Goal: Information Seeking & Learning: Learn about a topic

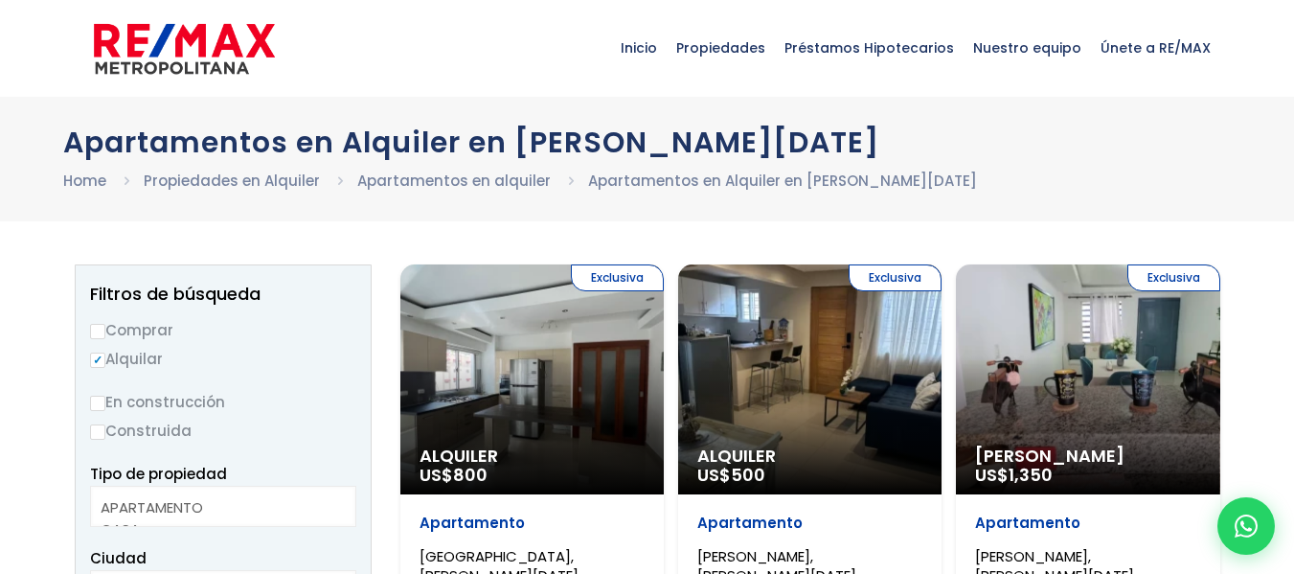
select select
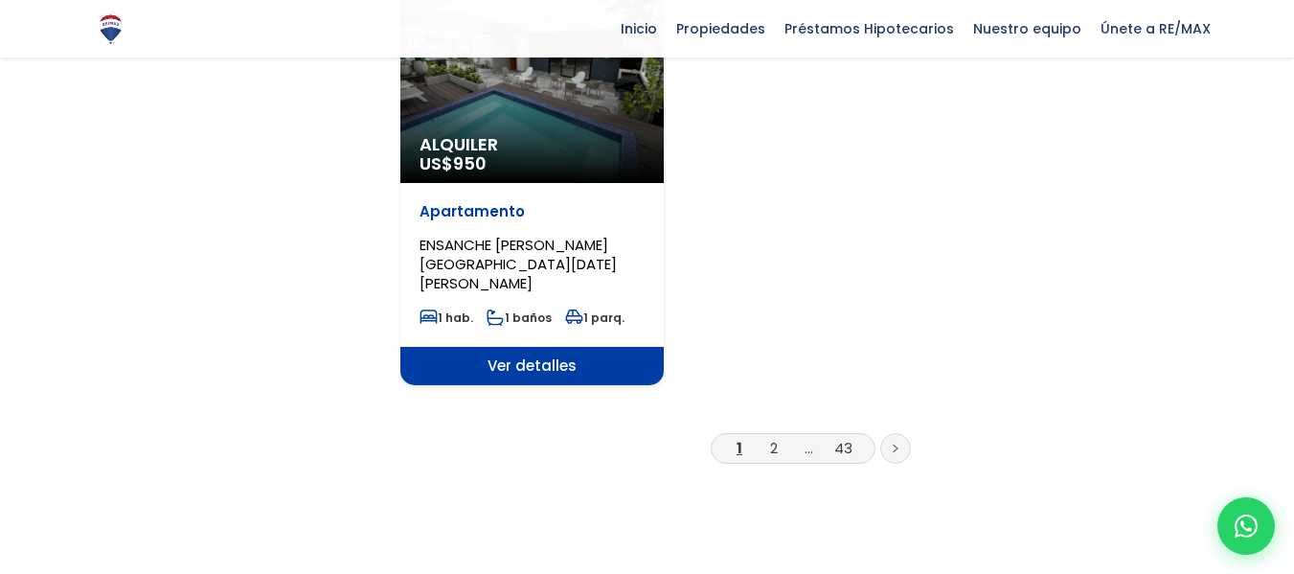
scroll to position [2490, 0]
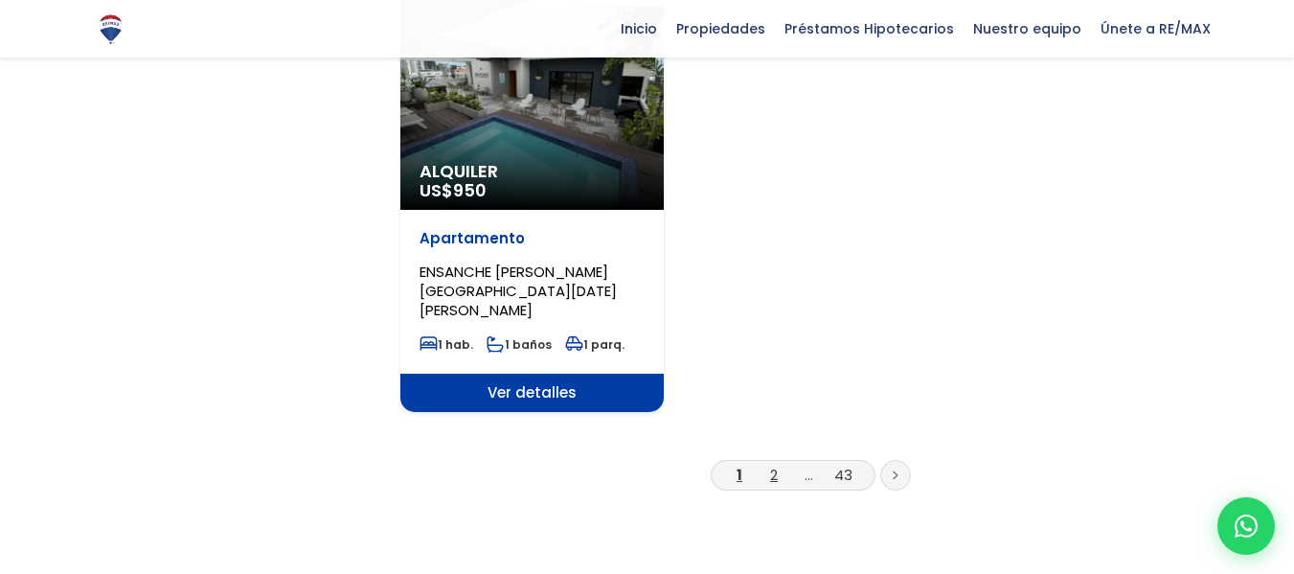
click at [770, 464] on link "2" at bounding box center [774, 474] width 8 height 20
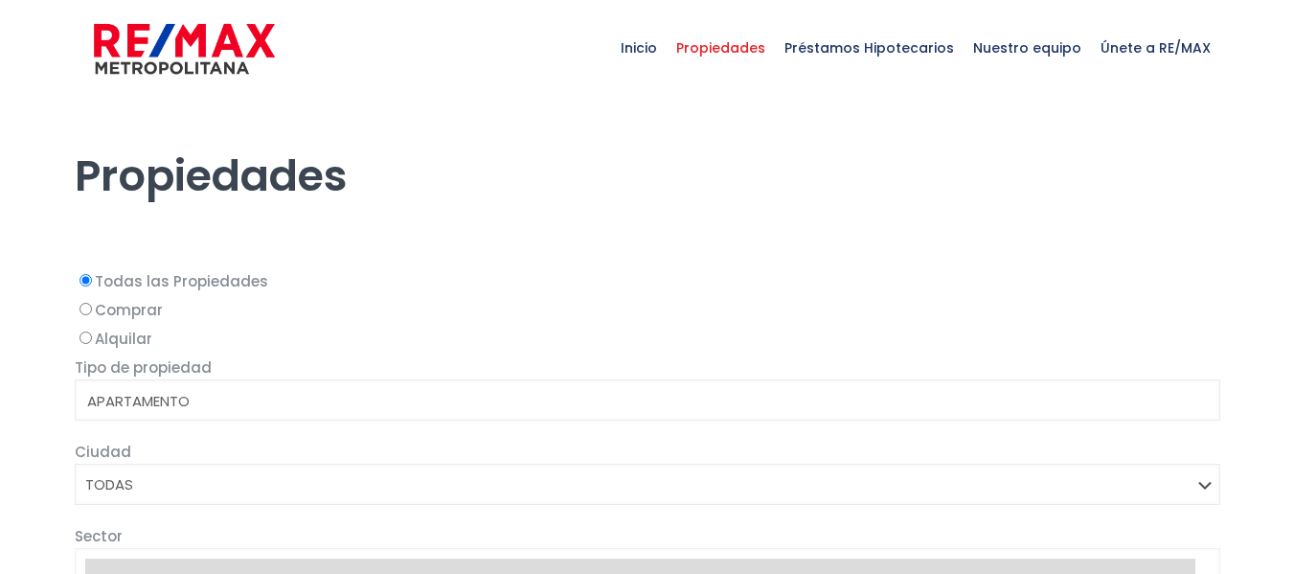
select select
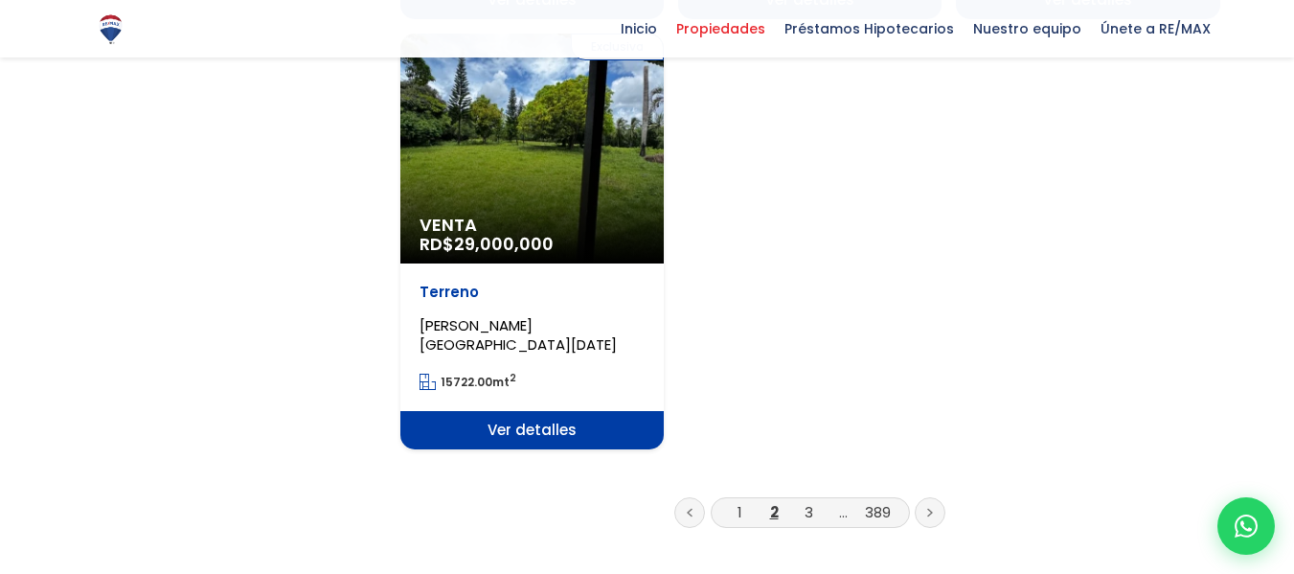
scroll to position [2490, 0]
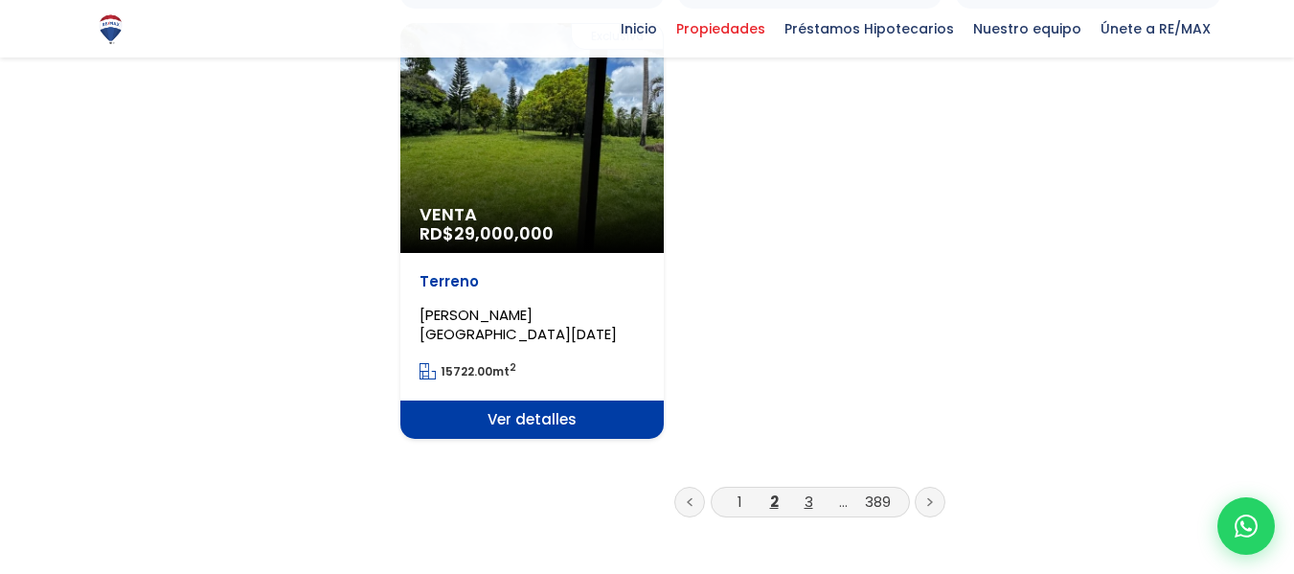
click at [809, 491] on link "3" at bounding box center [808, 501] width 9 height 20
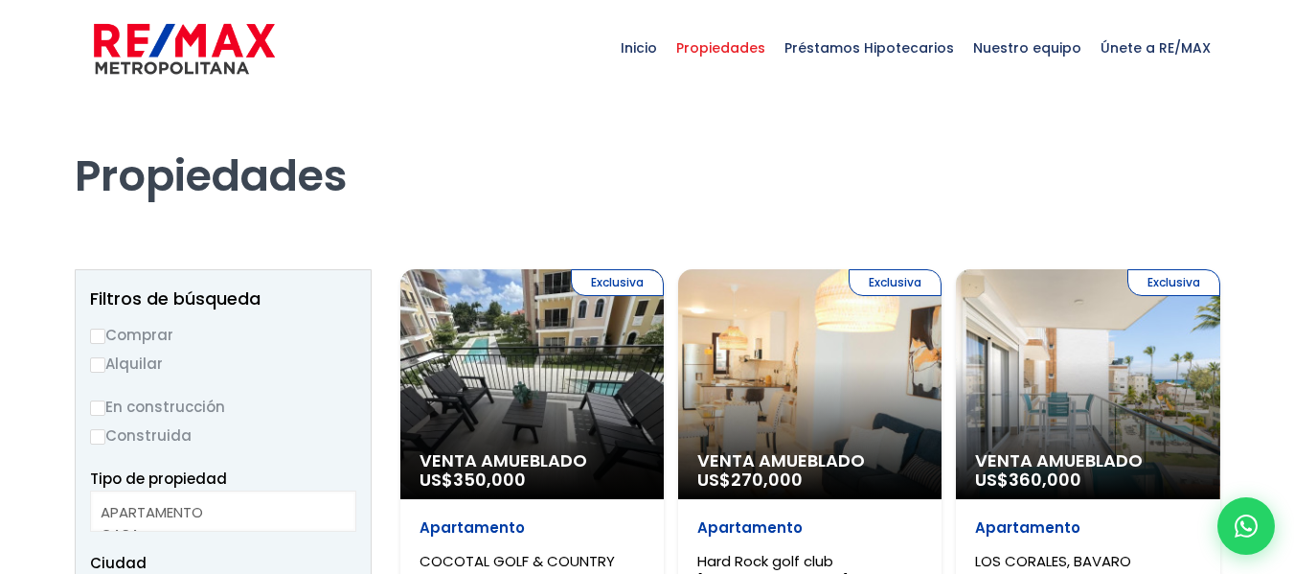
select select
click at [99, 358] on input "Alquilar" at bounding box center [97, 364] width 15 height 15
radio input "true"
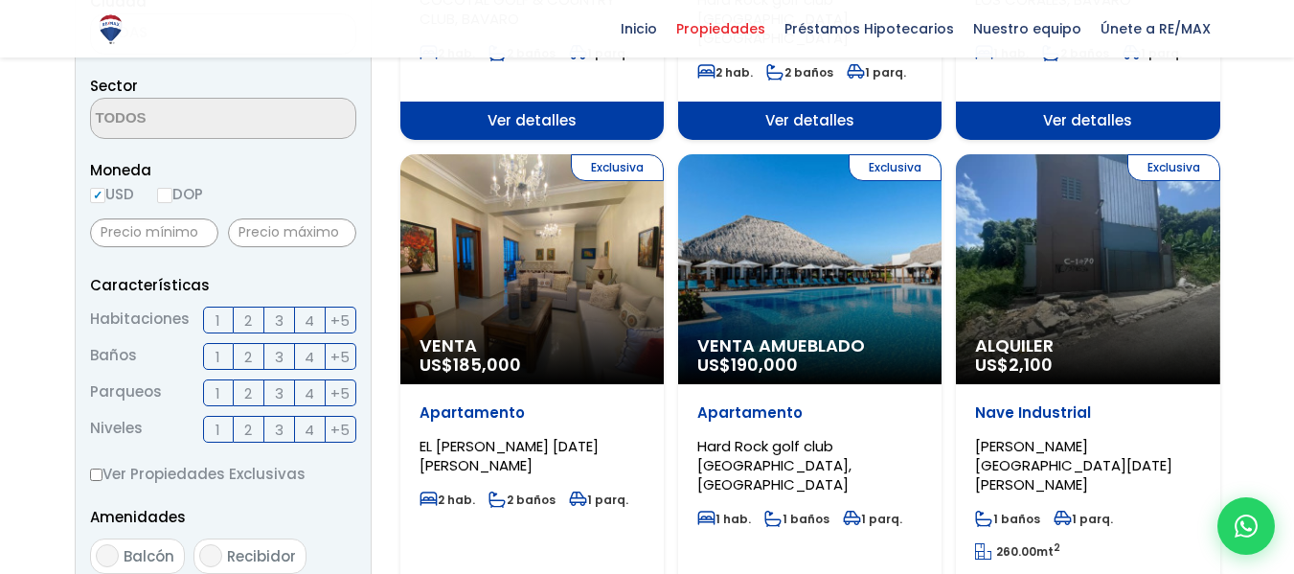
scroll to position [575, 0]
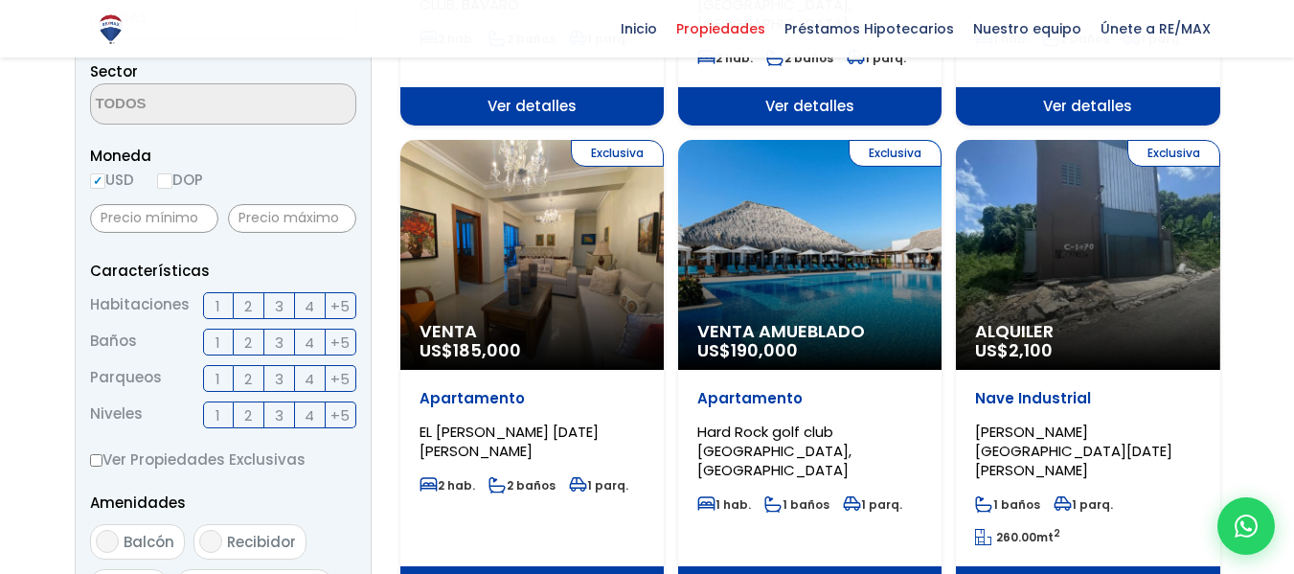
click at [279, 309] on span "3" at bounding box center [279, 306] width 9 height 24
click at [0, 0] on input "3" at bounding box center [0, 0] width 0 height 0
drag, startPoint x: 253, startPoint y: 343, endPoint x: 278, endPoint y: 346, distance: 25.1
click at [258, 344] on label "2" at bounding box center [249, 341] width 31 height 27
click at [0, 0] on input "2" at bounding box center [0, 0] width 0 height 0
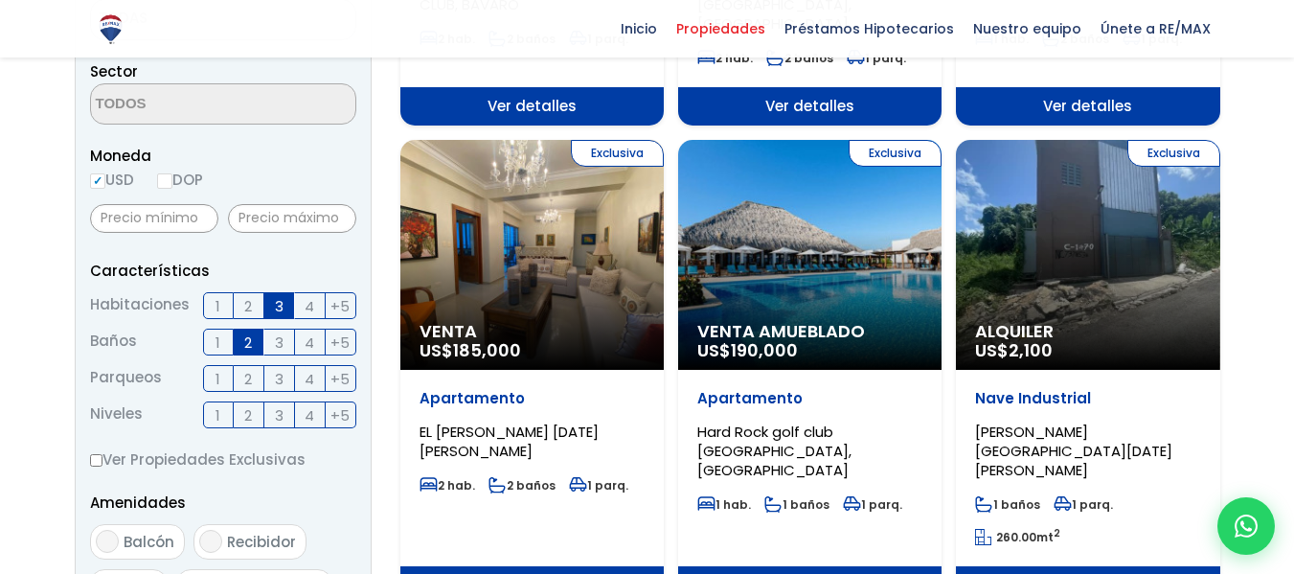
click at [246, 379] on span "2" at bounding box center [248, 379] width 8 height 24
click at [0, 0] on input "2" at bounding box center [0, 0] width 0 height 0
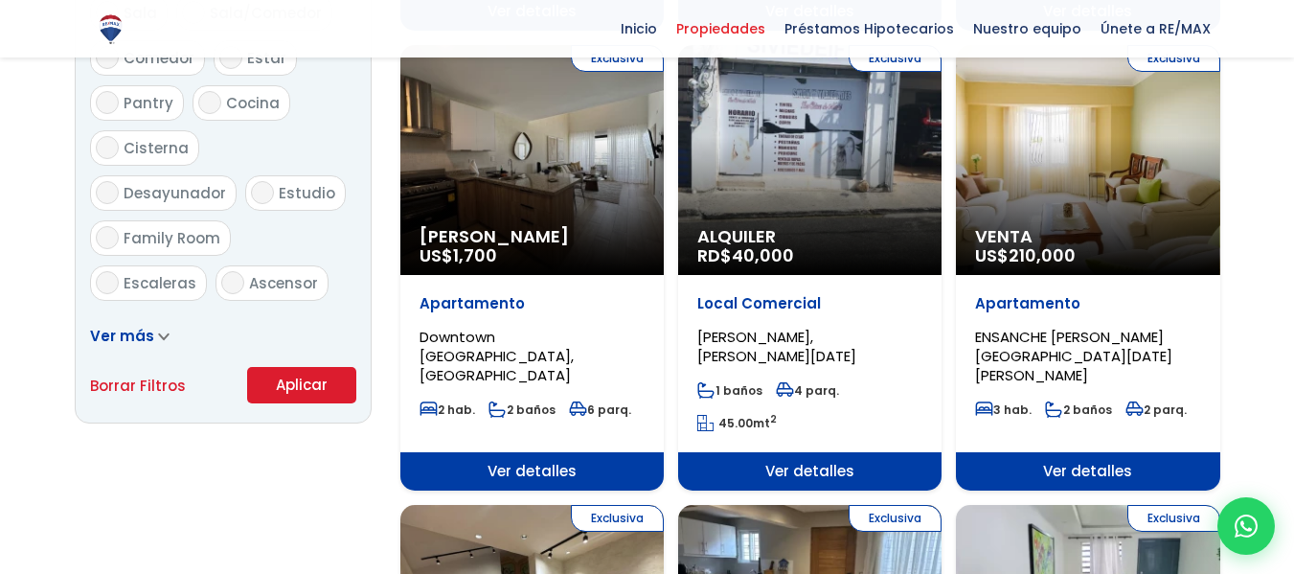
scroll to position [1149, 0]
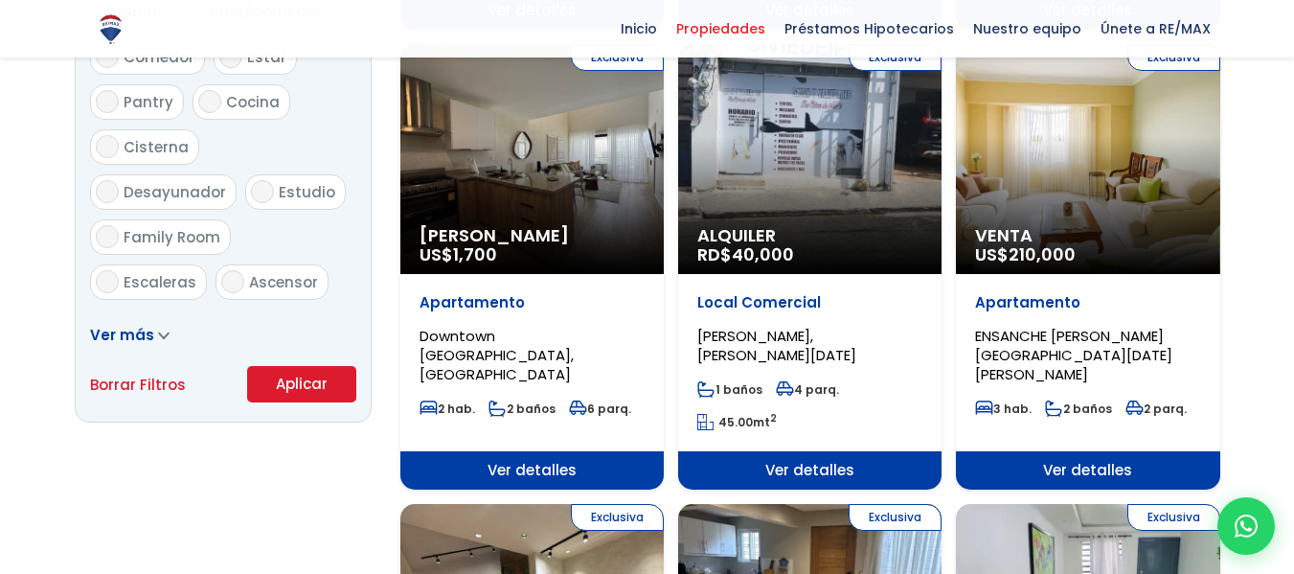
click at [305, 388] on button "Aplicar" at bounding box center [301, 384] width 109 height 36
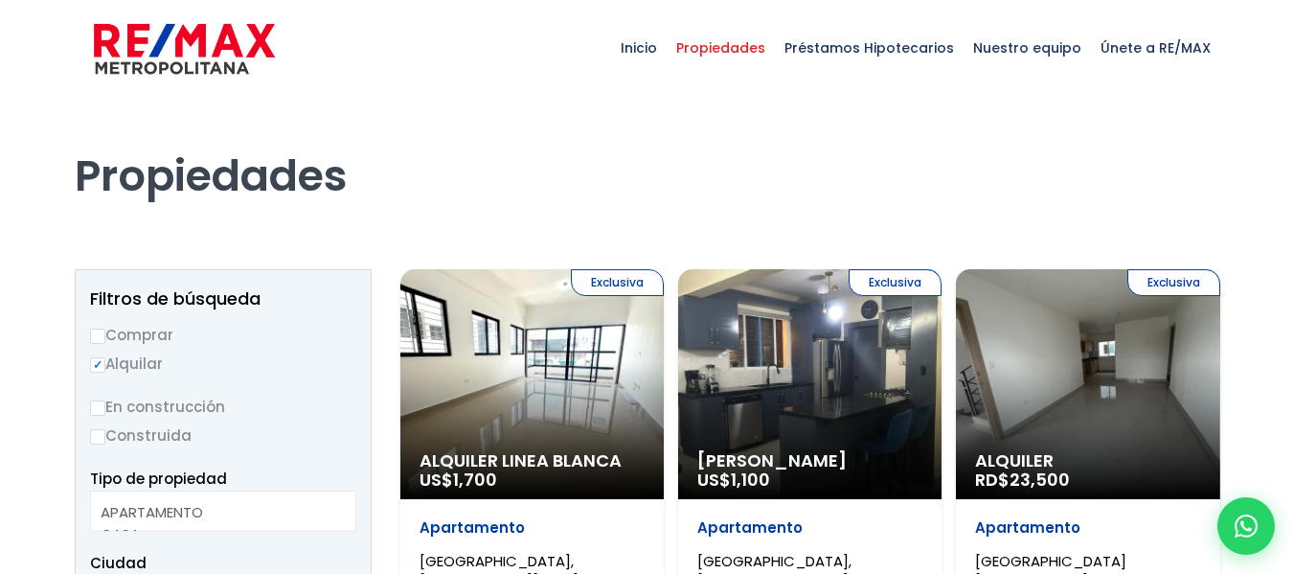
select select
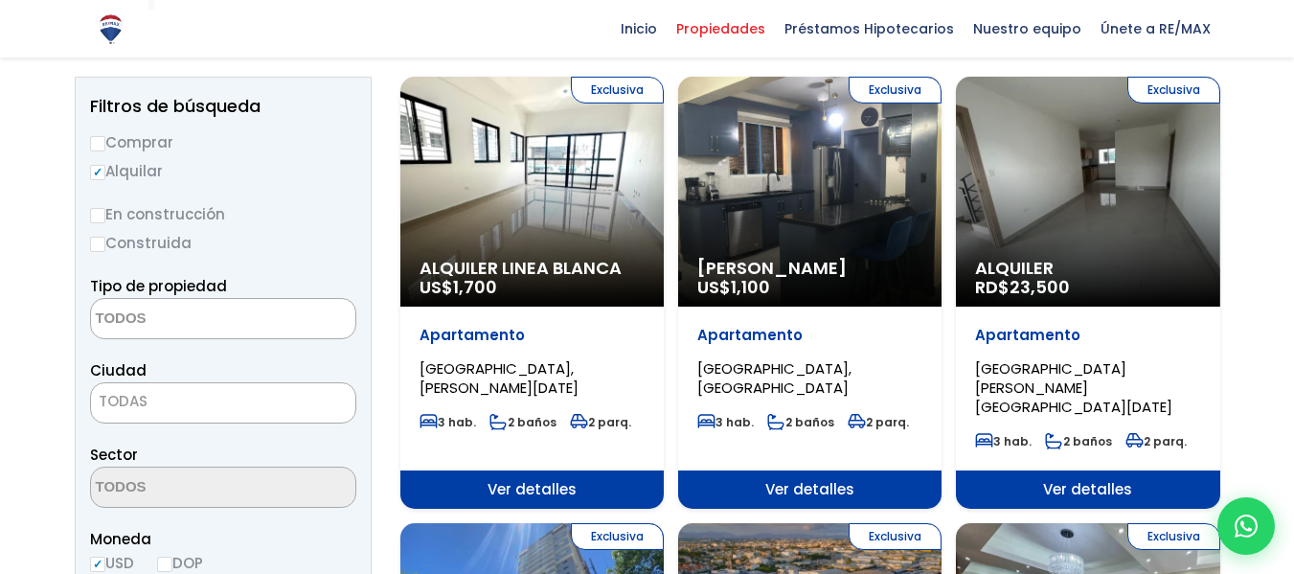
click at [664, 176] on div "Exclusiva Alquiler RD$ 23,500" at bounding box center [531, 192] width 263 height 230
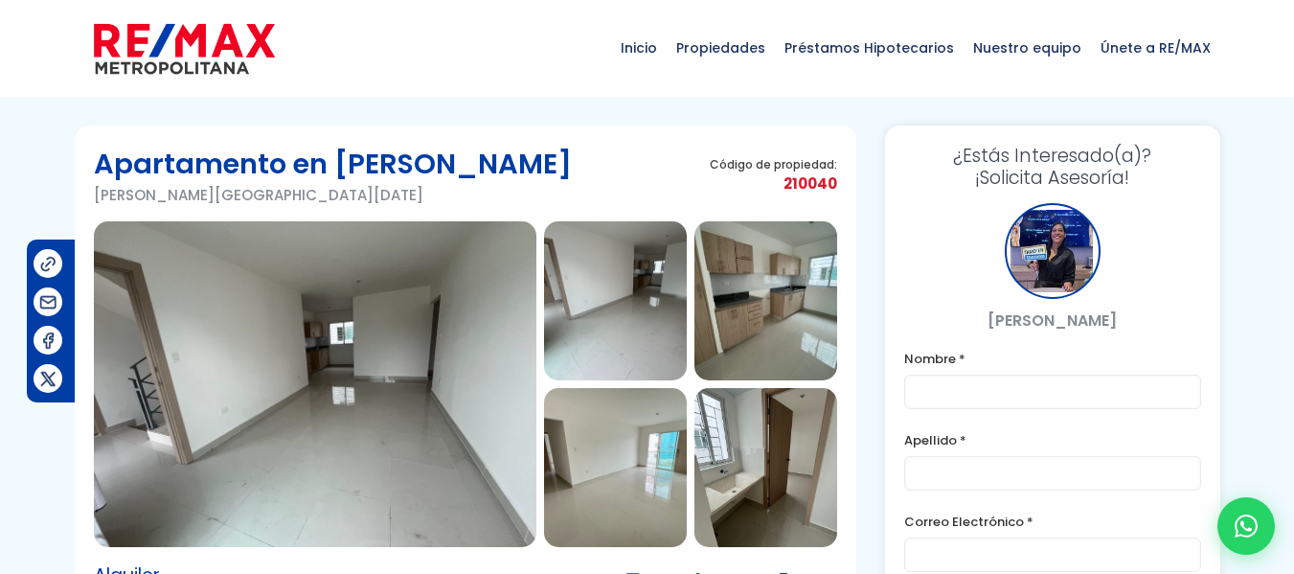
click at [384, 312] on img at bounding box center [315, 384] width 442 height 326
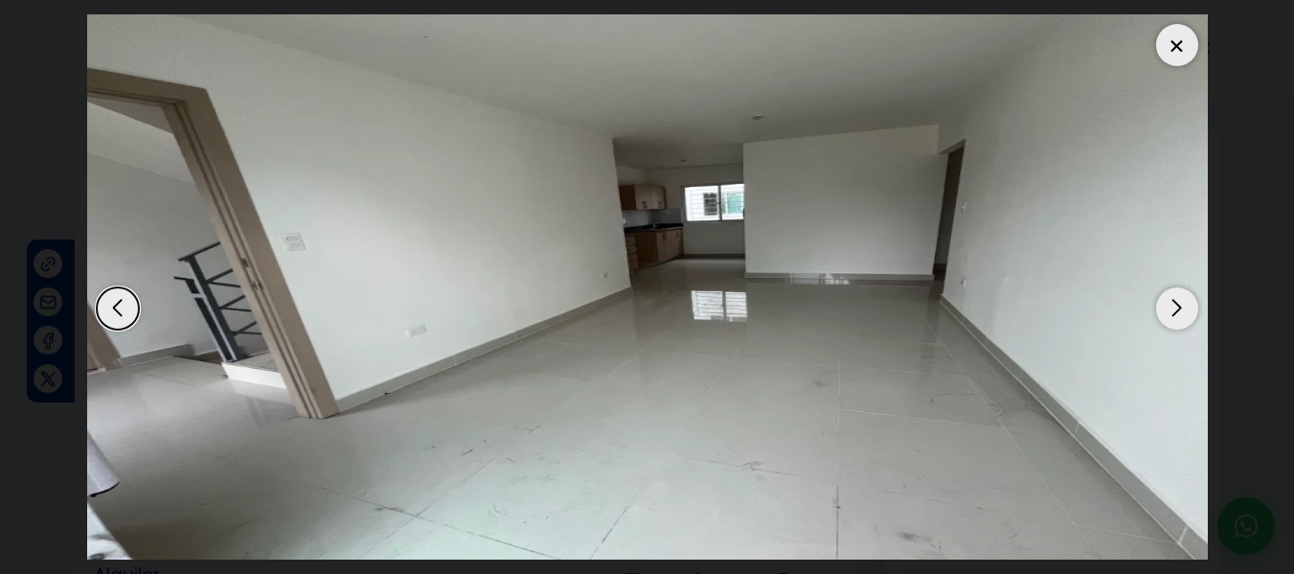
click at [1186, 308] on div "Next slide" at bounding box center [1177, 308] width 42 height 42
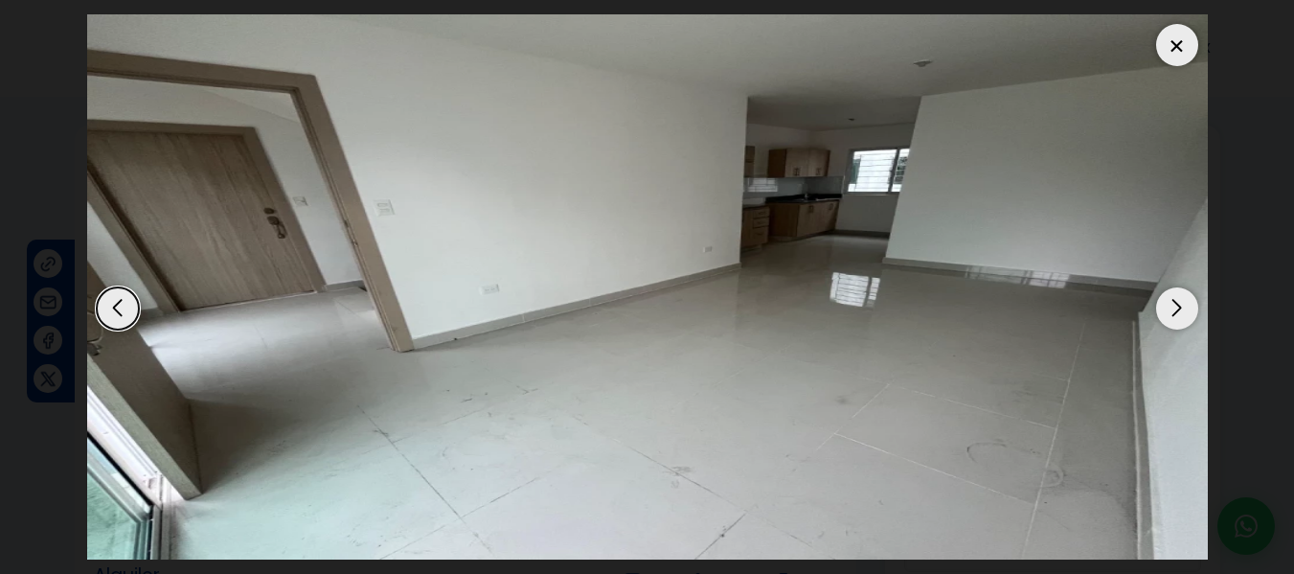
click at [1186, 308] on div "Next slide" at bounding box center [1177, 308] width 42 height 42
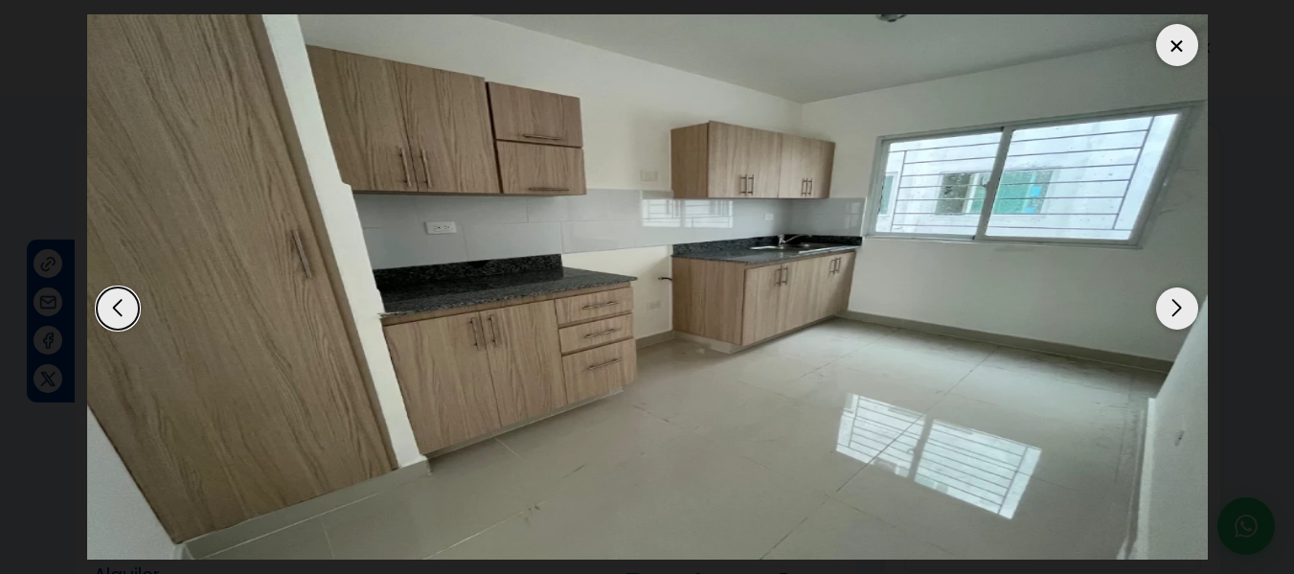
click at [1186, 308] on div "Next slide" at bounding box center [1177, 308] width 42 height 42
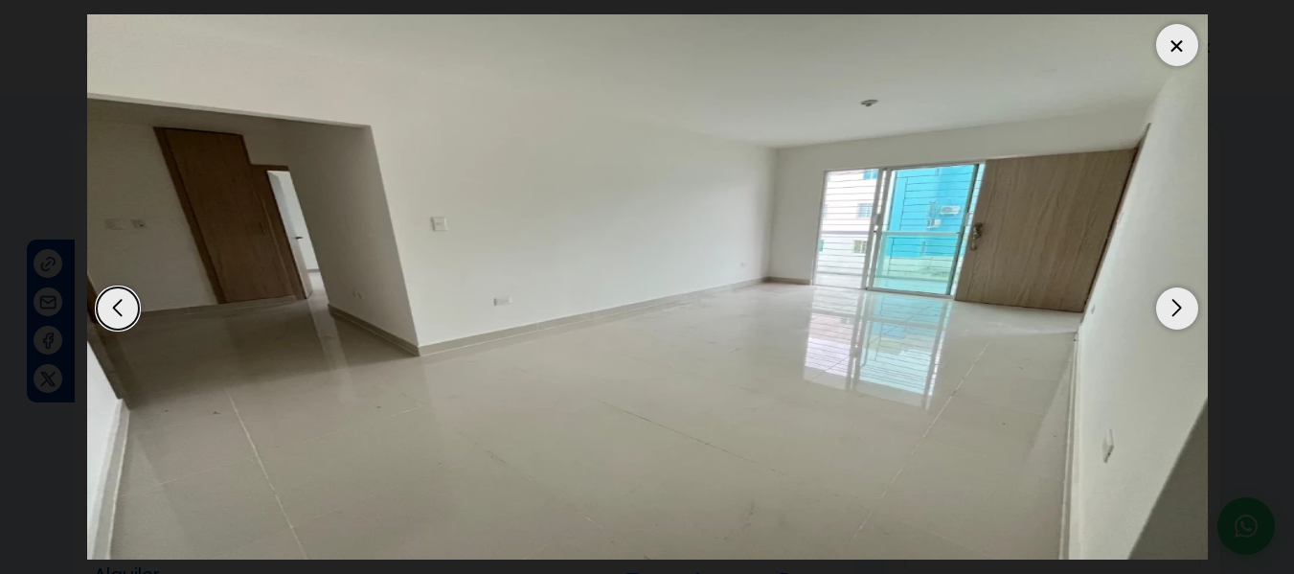
click at [1186, 308] on div "Next slide" at bounding box center [1177, 308] width 42 height 42
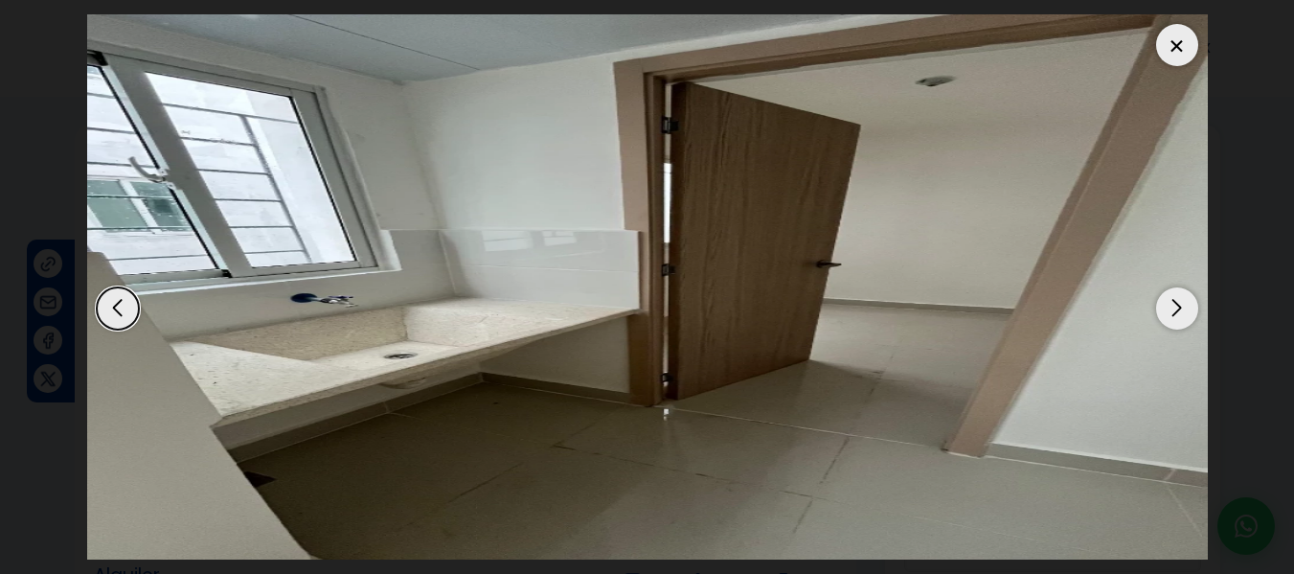
click at [1186, 308] on div "Next slide" at bounding box center [1177, 308] width 42 height 42
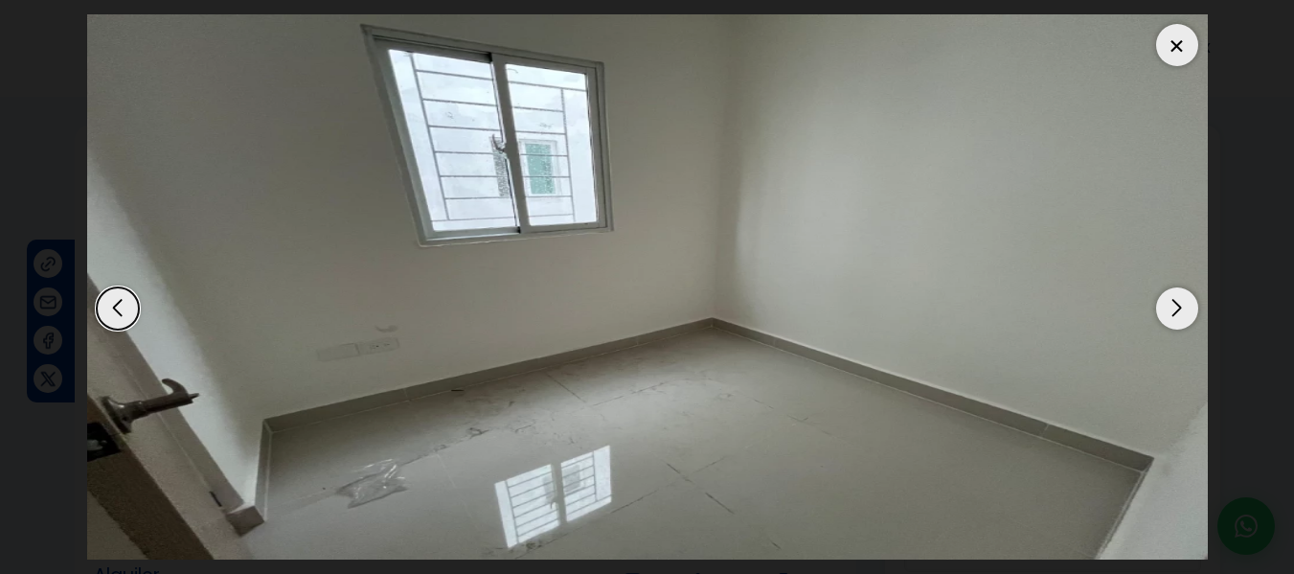
click at [1186, 308] on div "Next slide" at bounding box center [1177, 308] width 42 height 42
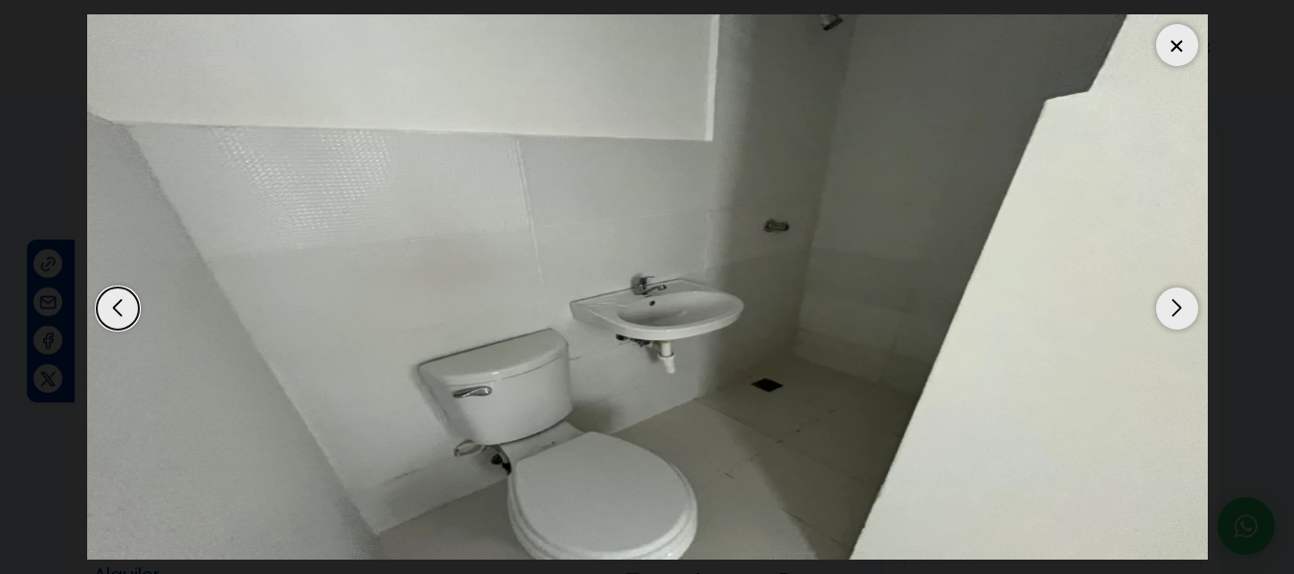
click at [1186, 308] on div "Next slide" at bounding box center [1177, 308] width 42 height 42
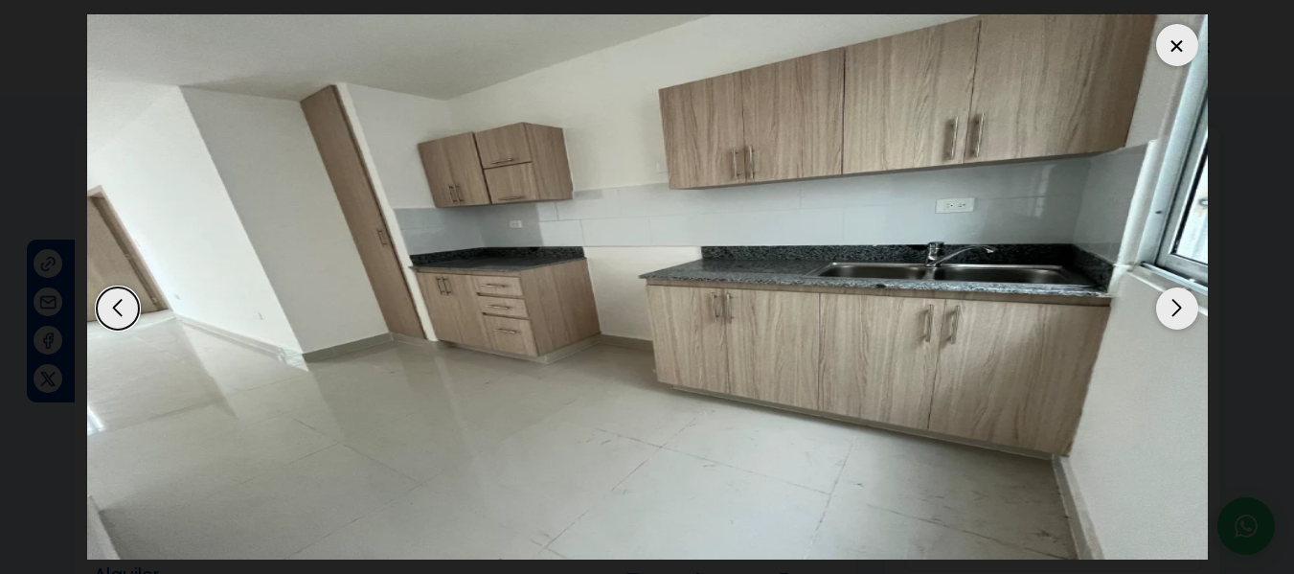
click at [1186, 308] on div "Next slide" at bounding box center [1177, 308] width 42 height 42
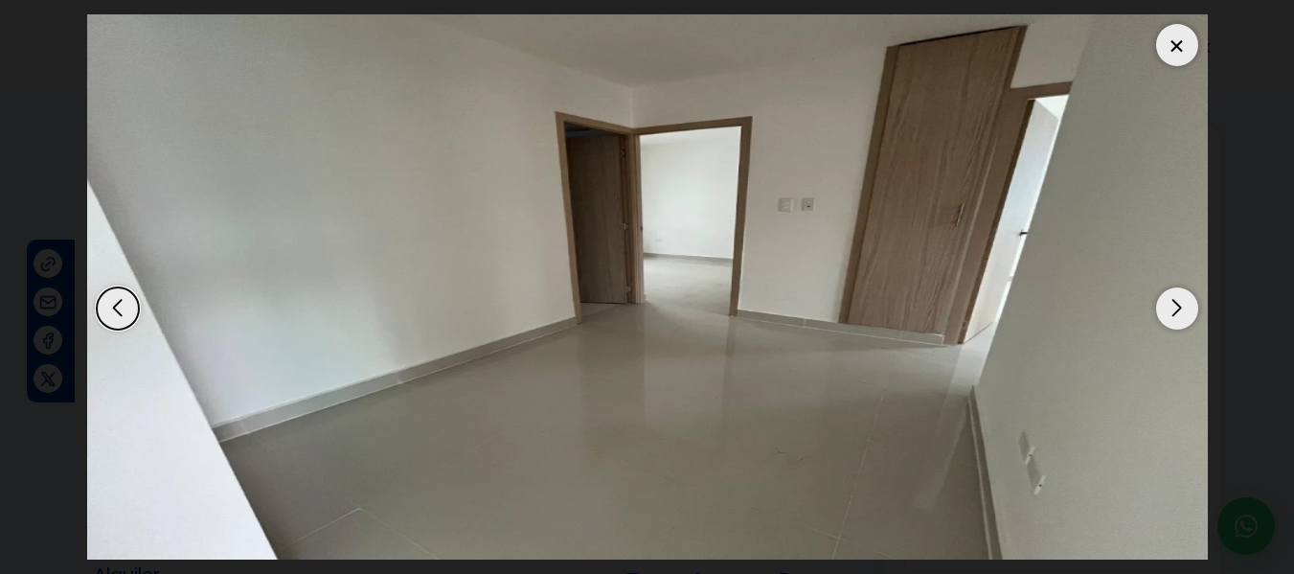
click at [1186, 308] on div "Next slide" at bounding box center [1177, 308] width 42 height 42
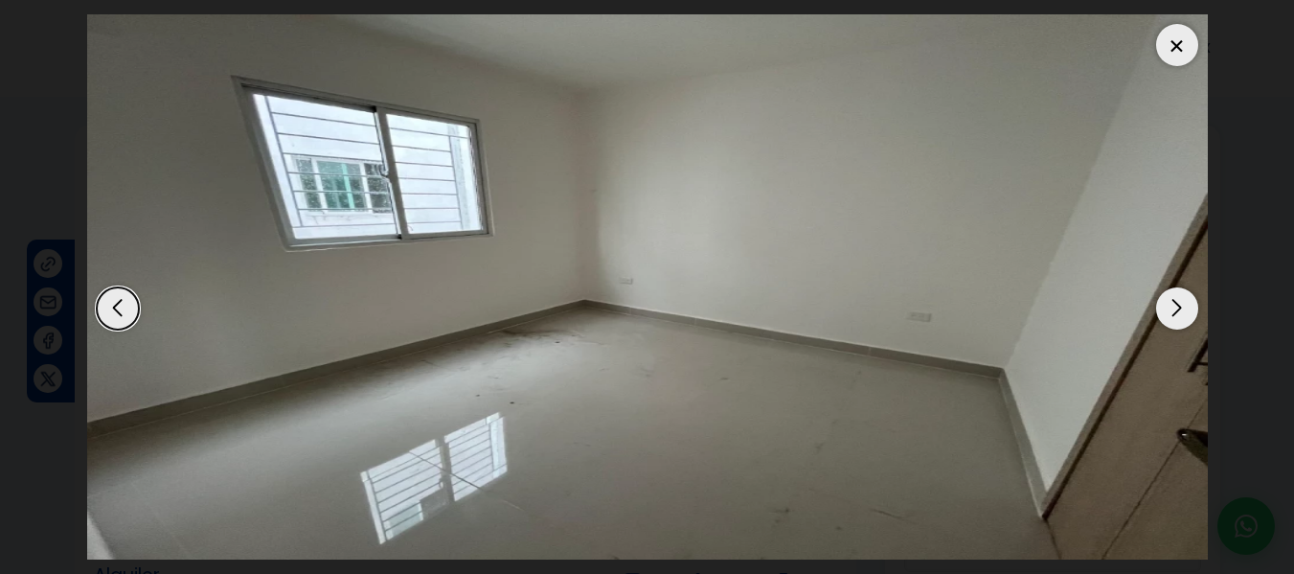
click at [1186, 308] on div "Next slide" at bounding box center [1177, 308] width 42 height 42
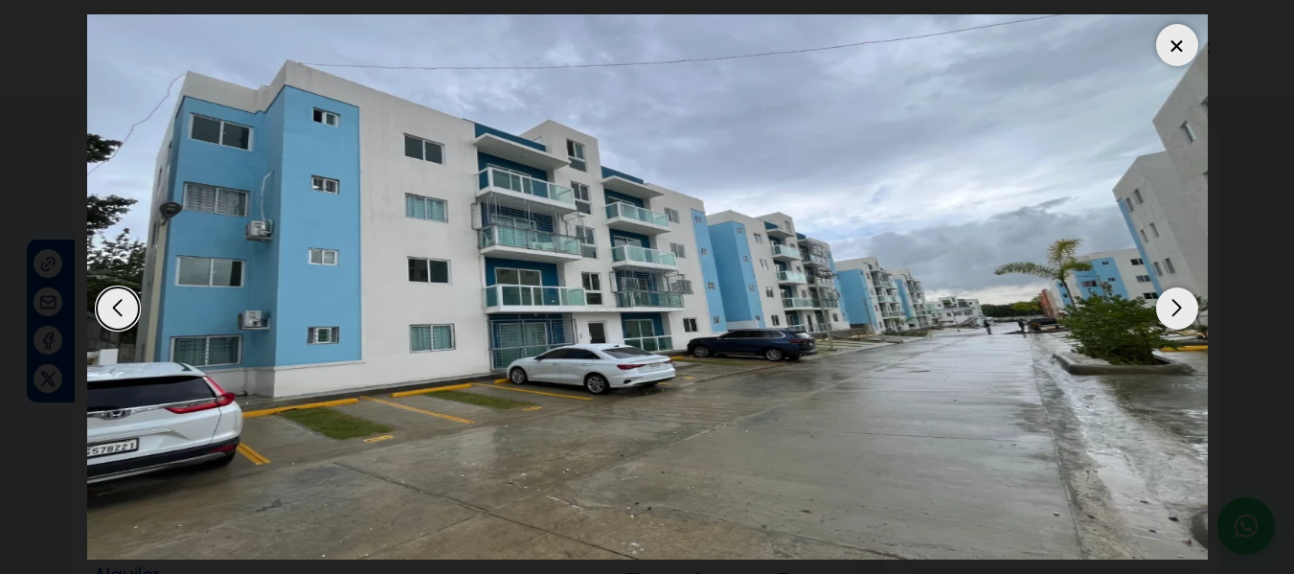
click at [1169, 307] on div "Next slide" at bounding box center [1177, 308] width 42 height 42
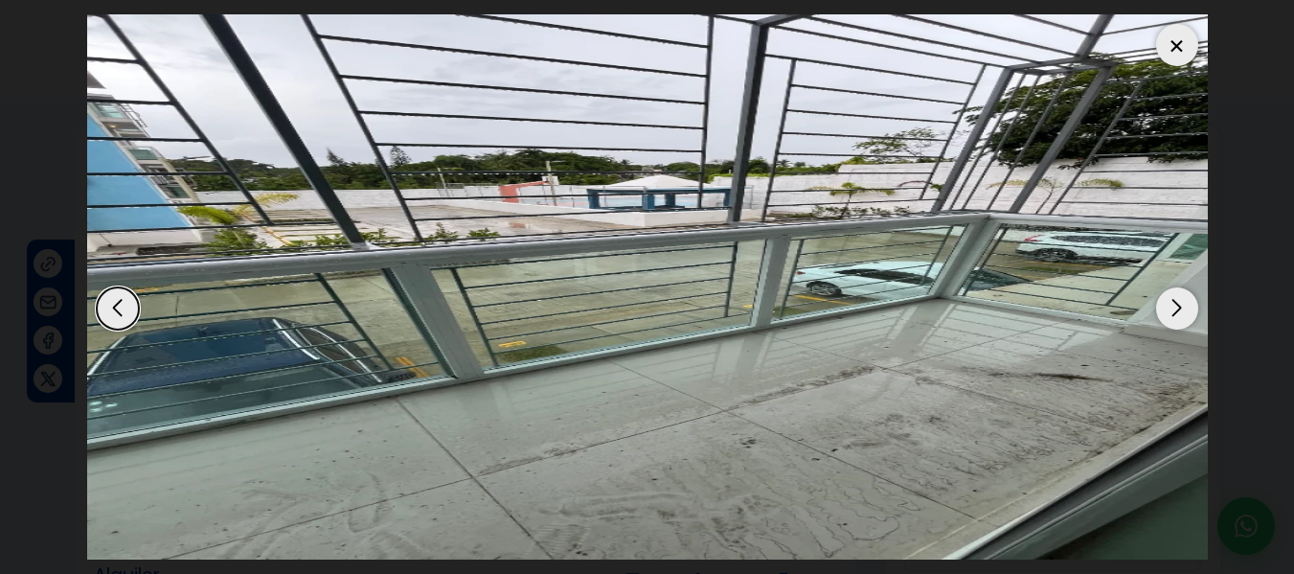
click at [1169, 307] on div "Next slide" at bounding box center [1177, 308] width 42 height 42
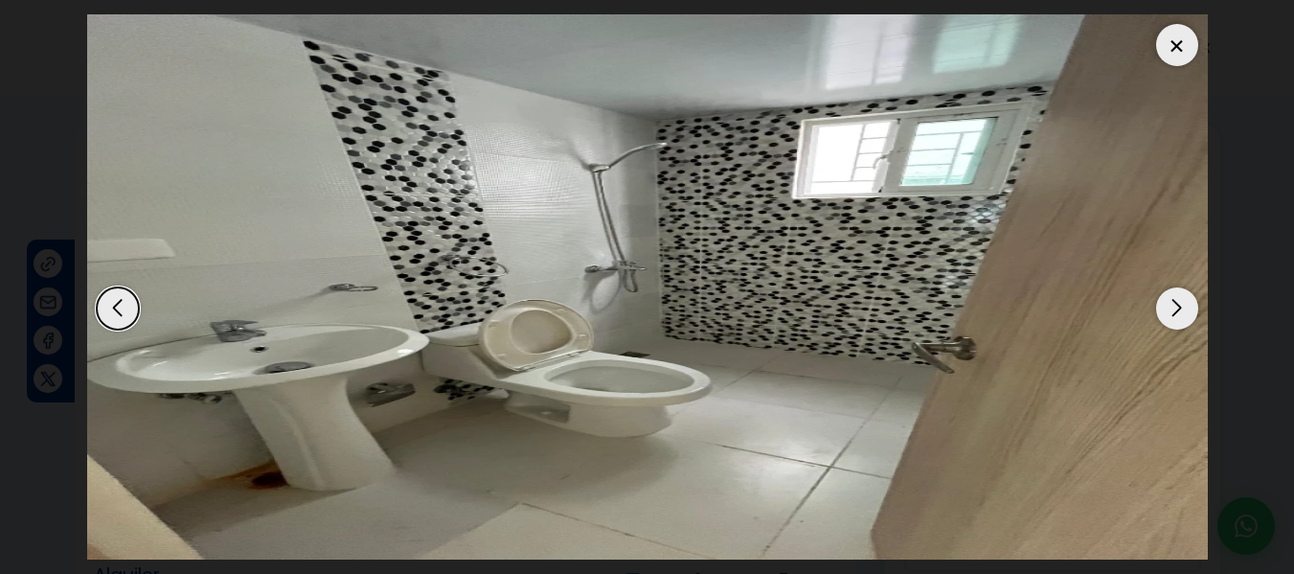
click at [1177, 54] on div at bounding box center [1177, 45] width 42 height 42
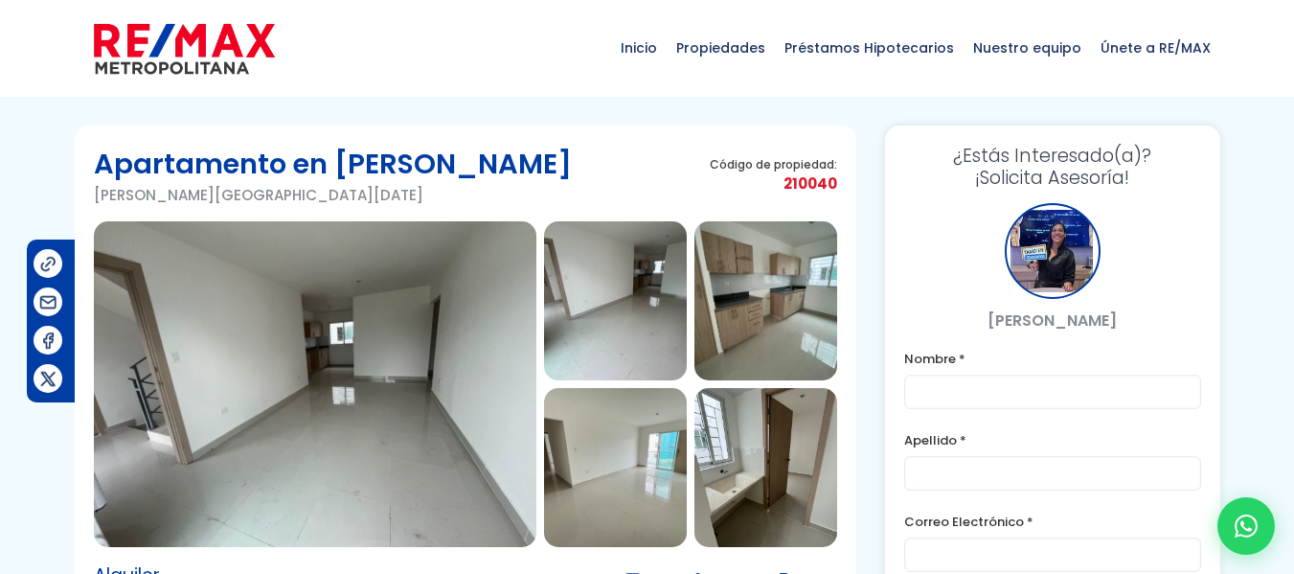
click at [1049, 260] on div at bounding box center [1053, 251] width 96 height 96
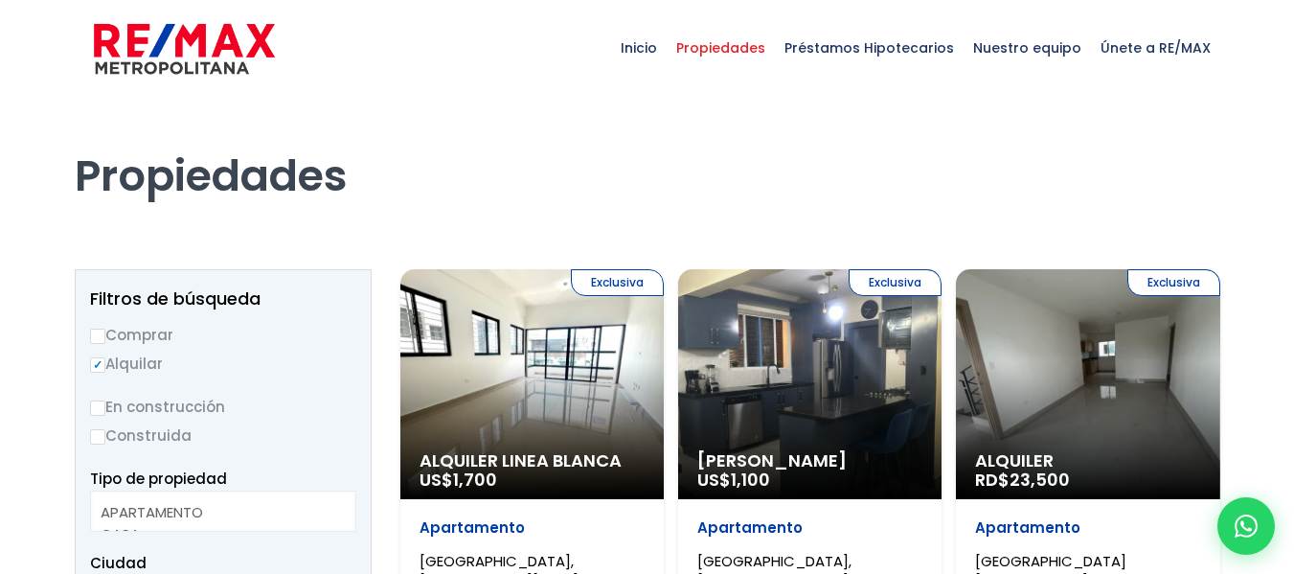
select select
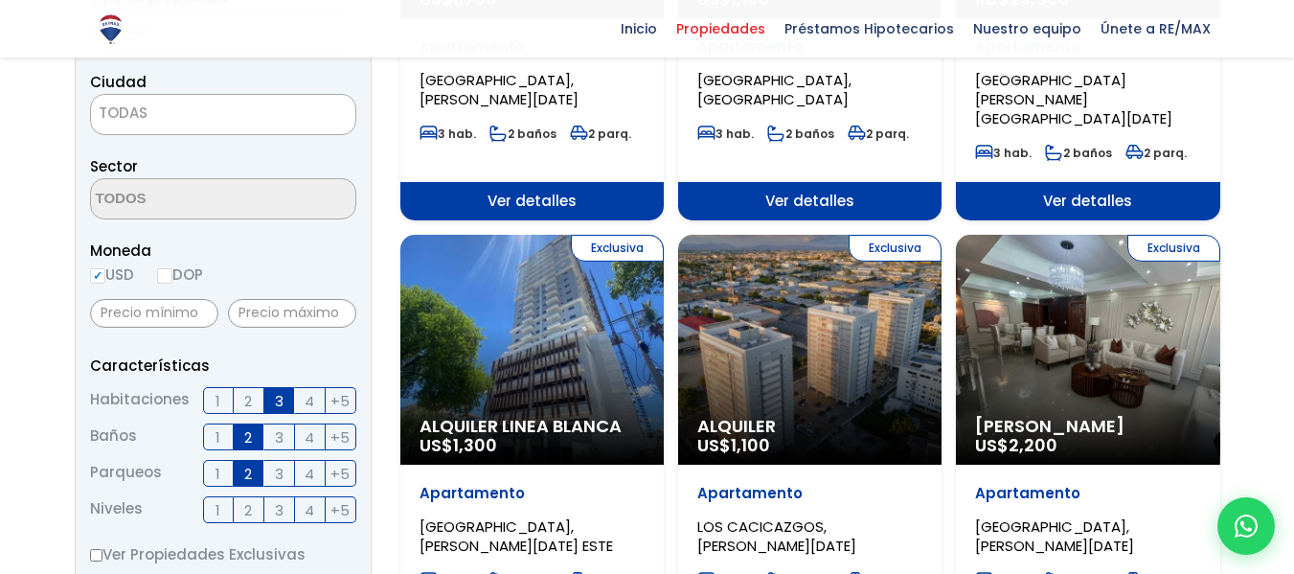
scroll to position [576, 0]
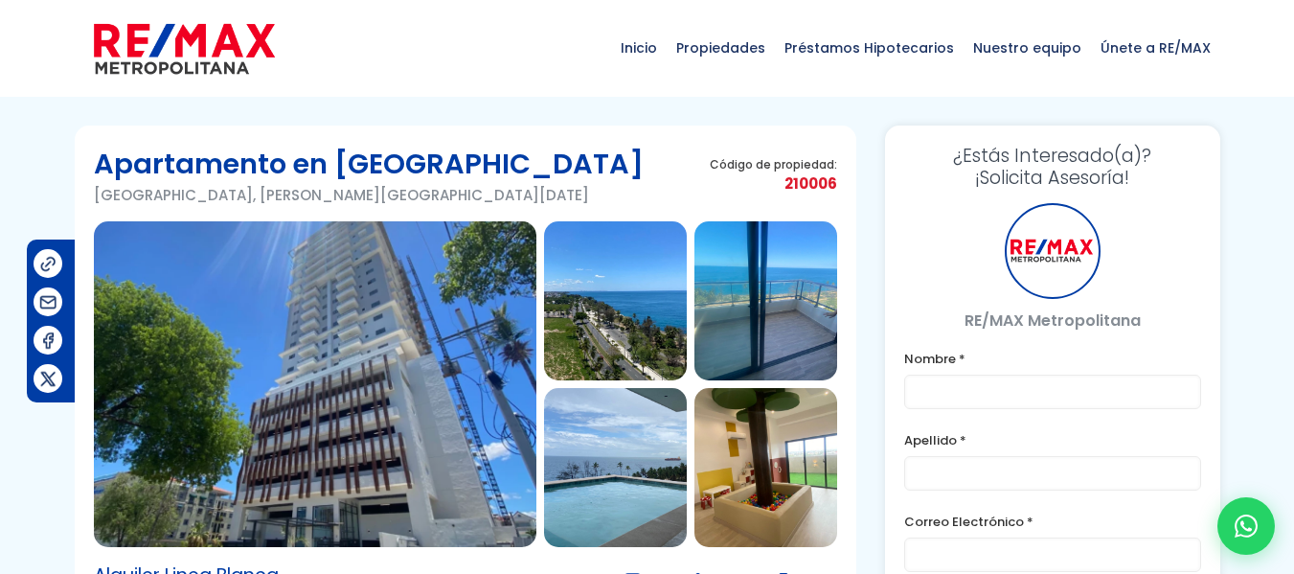
scroll to position [235, 0]
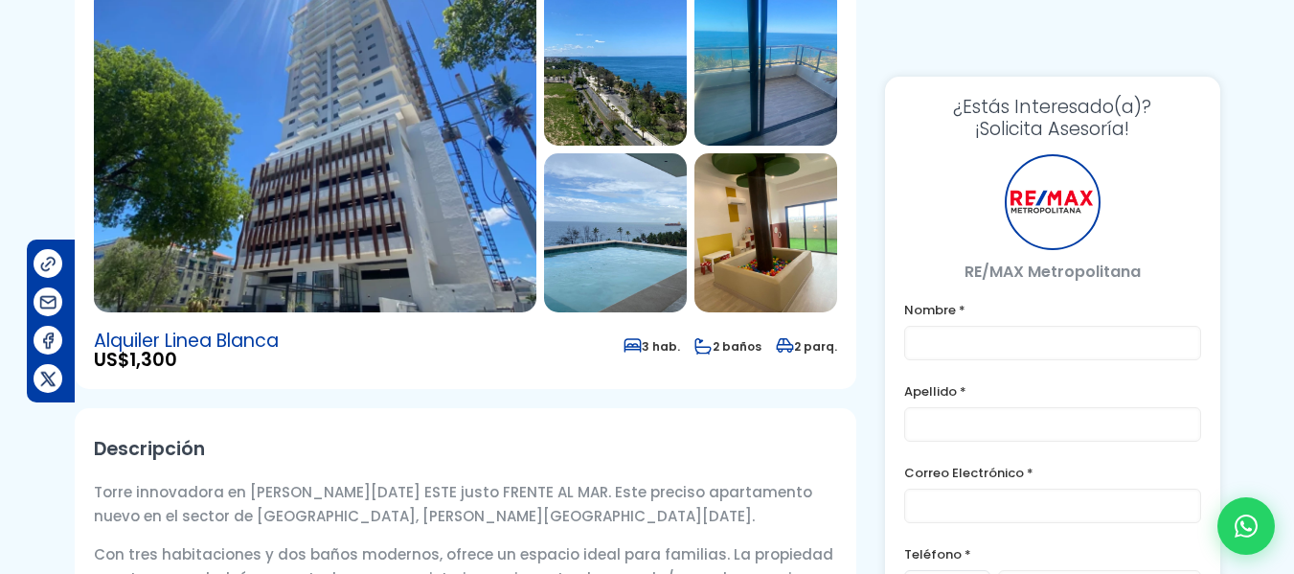
click at [374, 289] on img at bounding box center [315, 150] width 442 height 326
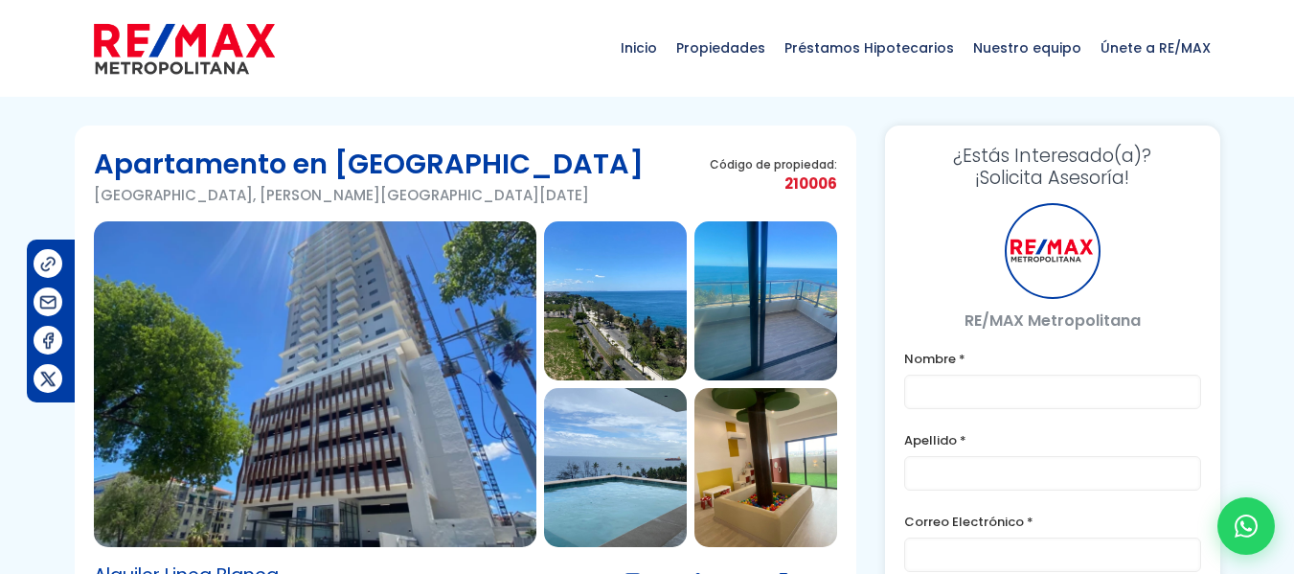
scroll to position [0, 0]
click at [422, 282] on img at bounding box center [315, 384] width 442 height 326
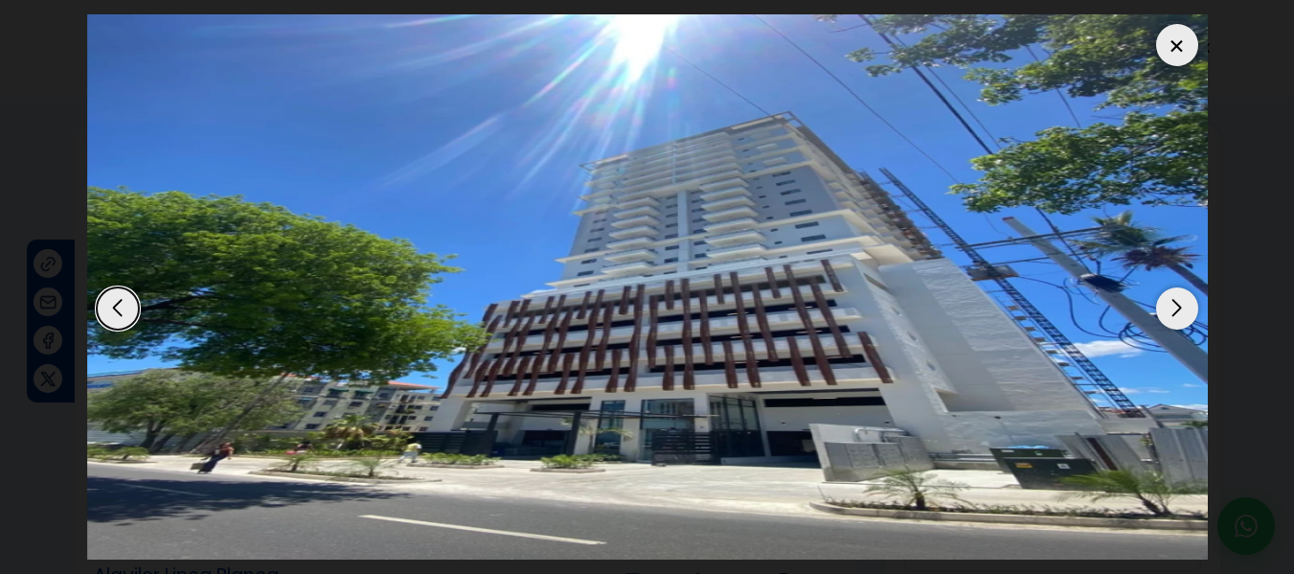
click at [1168, 311] on div "Next slide" at bounding box center [1177, 308] width 42 height 42
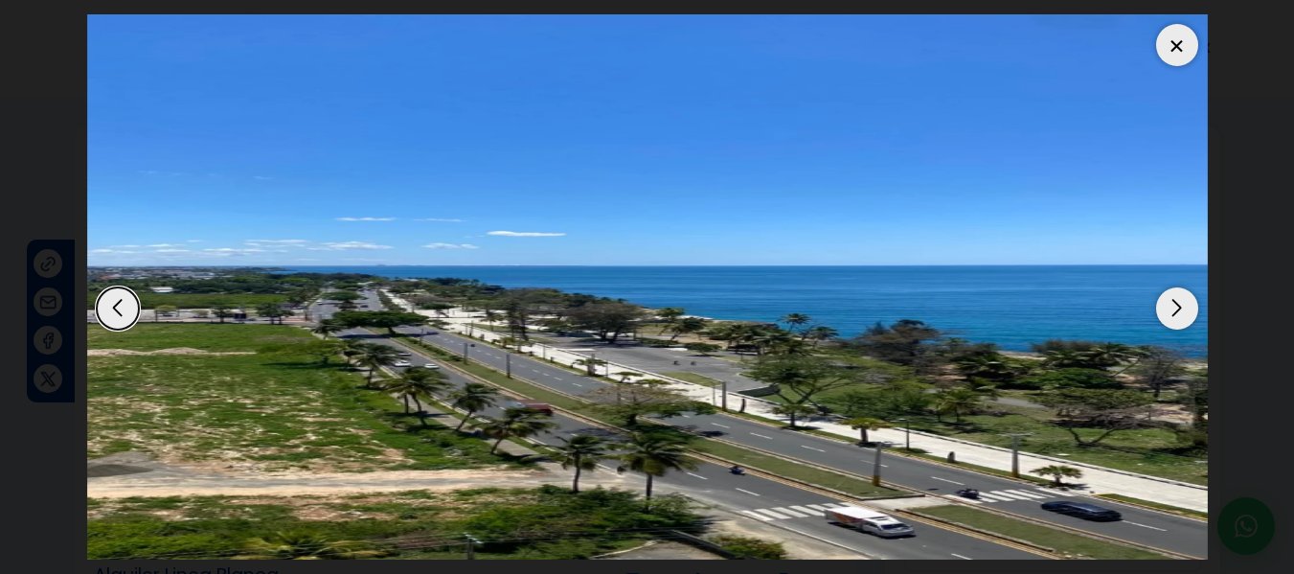
click at [1168, 311] on div "Next slide" at bounding box center [1177, 308] width 42 height 42
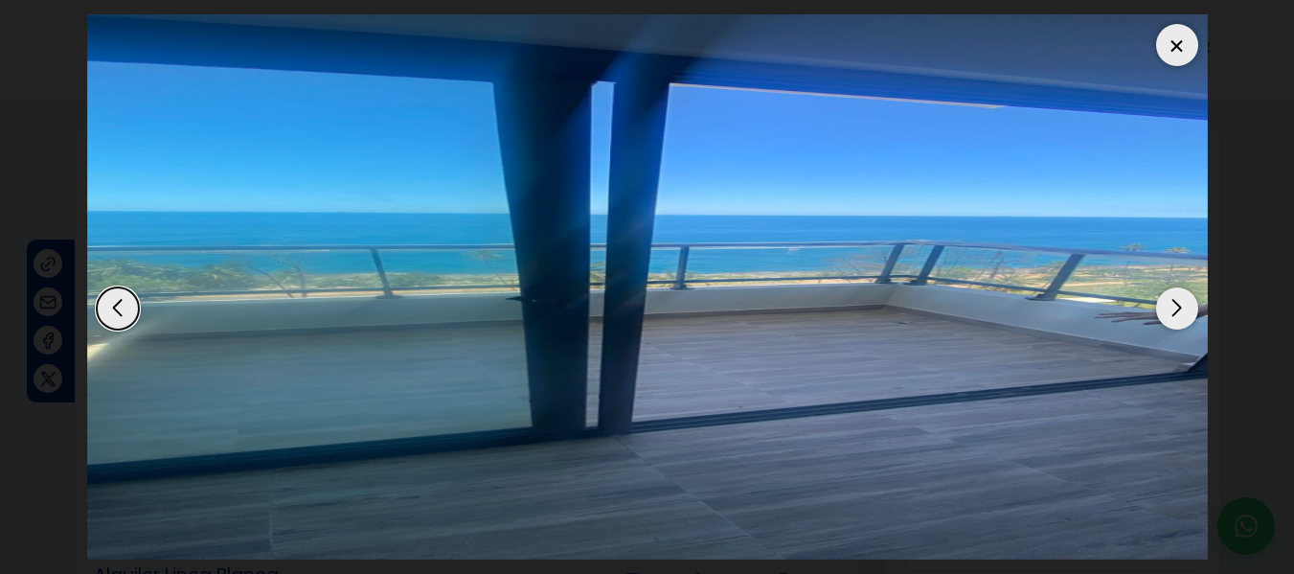
click at [1169, 311] on div "Next slide" at bounding box center [1177, 308] width 42 height 42
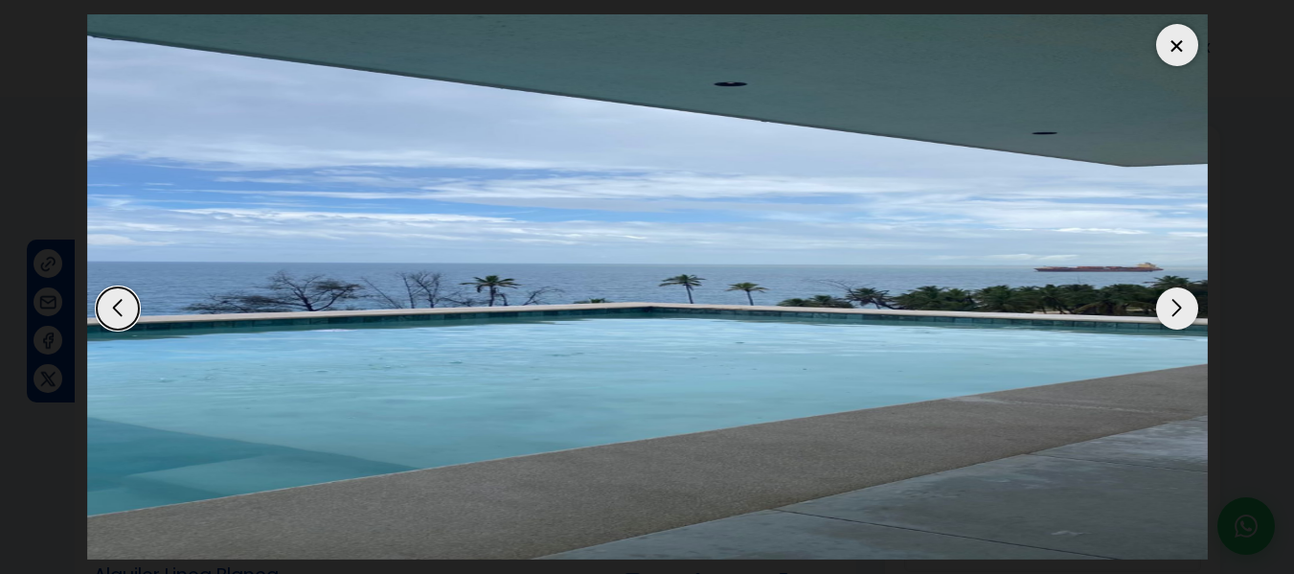
click at [1169, 311] on div "Next slide" at bounding box center [1177, 308] width 42 height 42
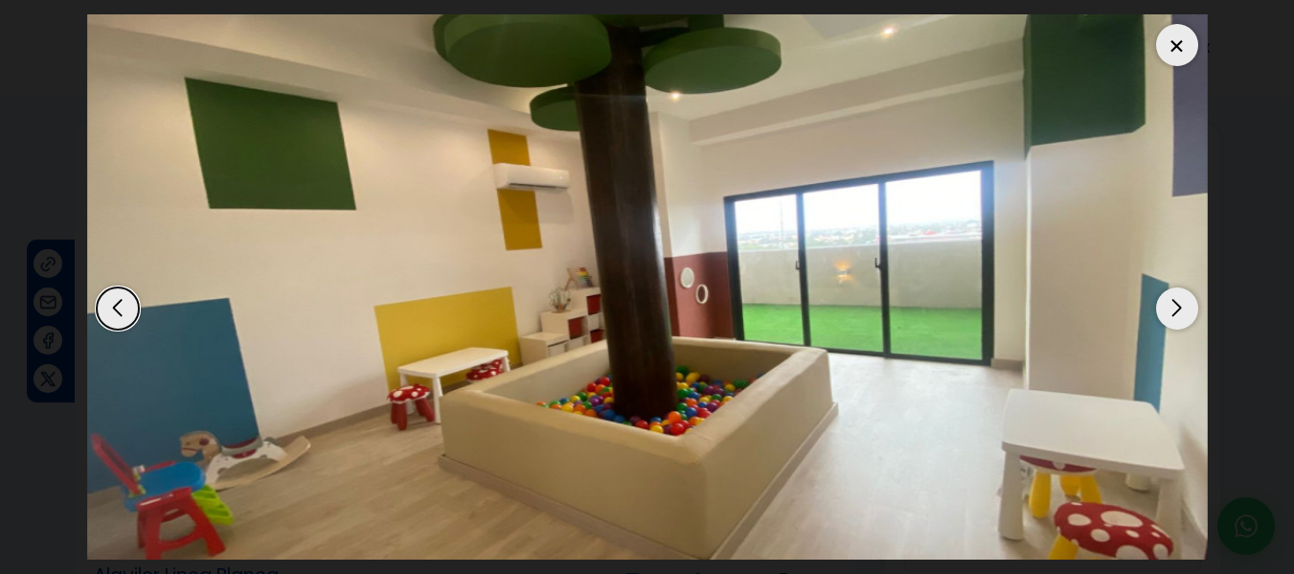
click at [1169, 311] on div "Next slide" at bounding box center [1177, 308] width 42 height 42
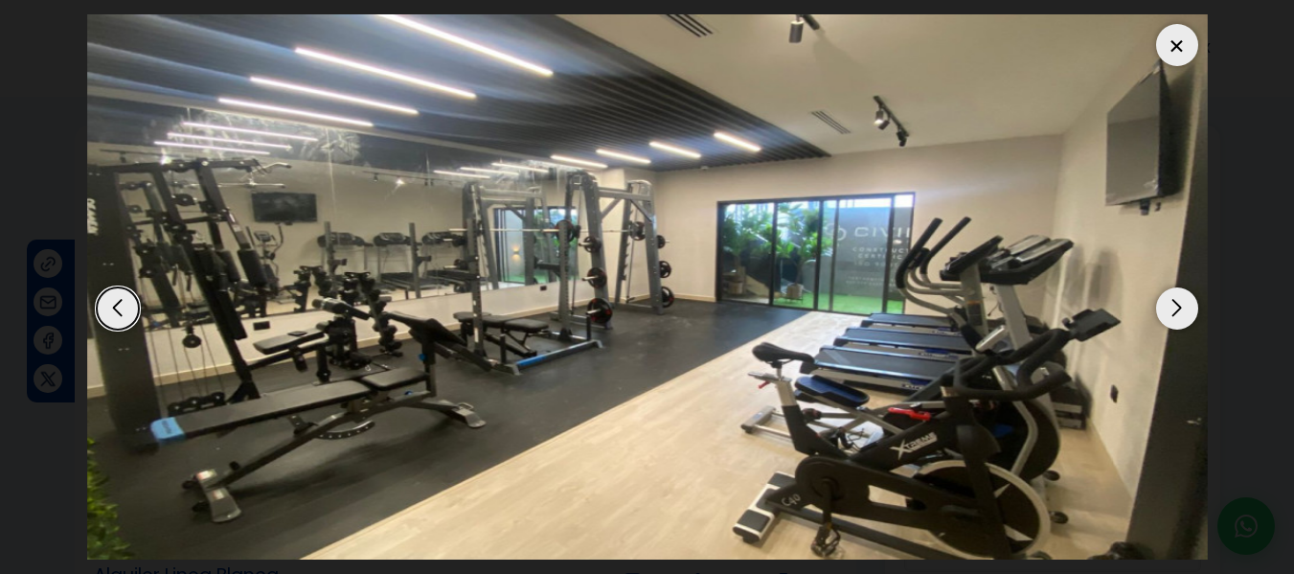
click at [1169, 311] on div "Next slide" at bounding box center [1177, 308] width 42 height 42
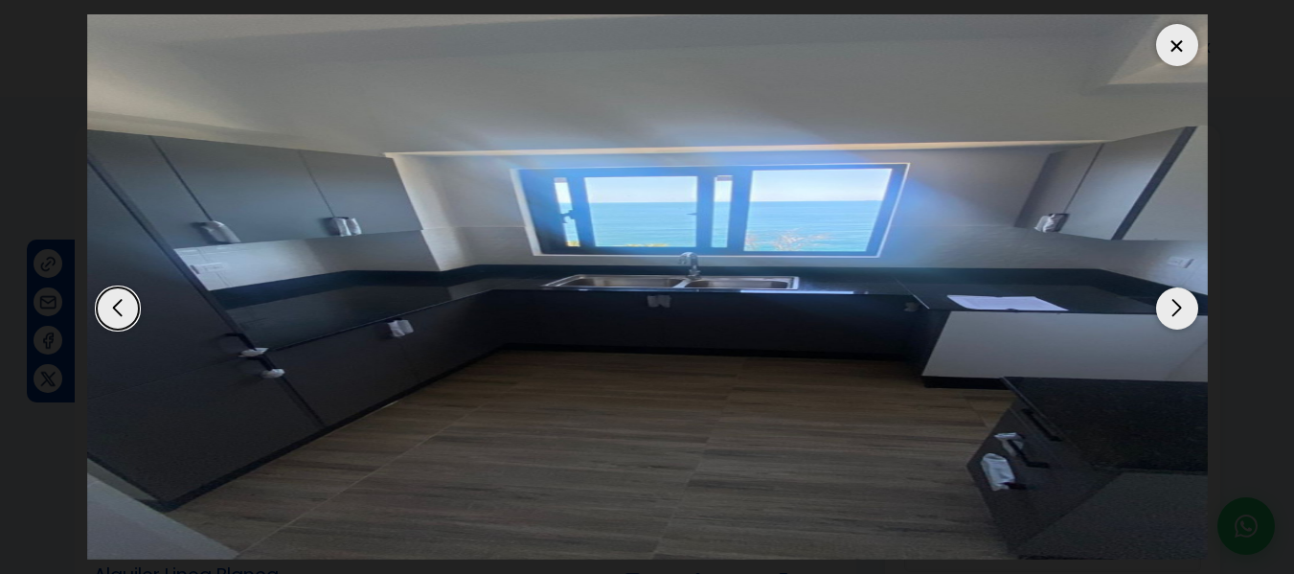
click at [1169, 311] on div "Next slide" at bounding box center [1177, 308] width 42 height 42
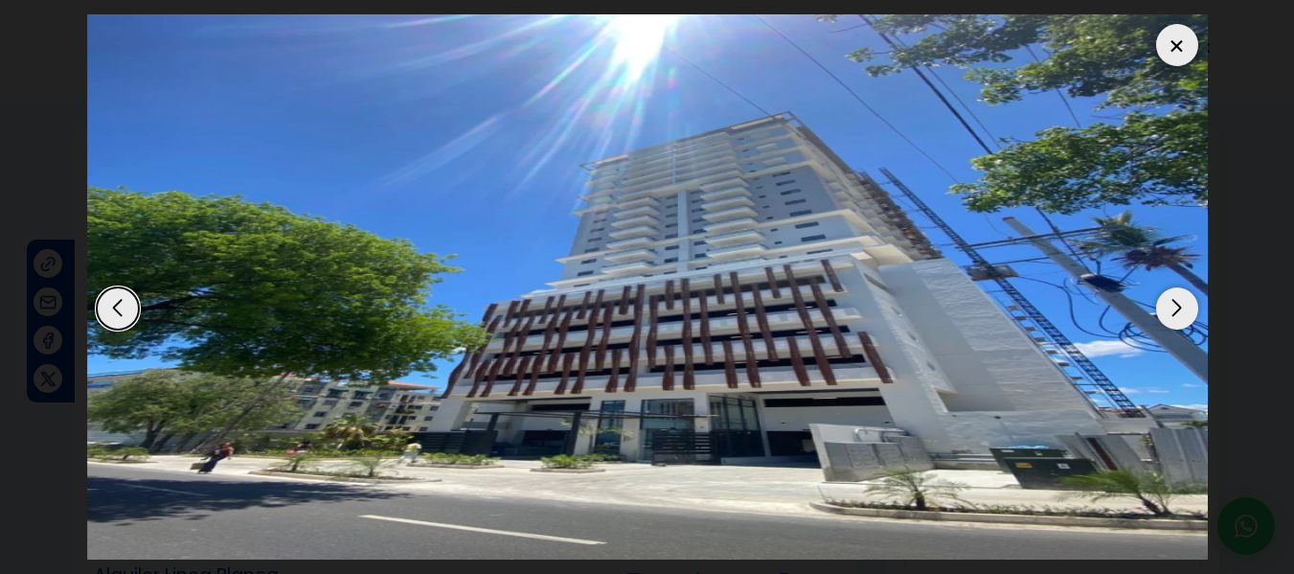
click at [1169, 311] on div "Next slide" at bounding box center [1177, 308] width 42 height 42
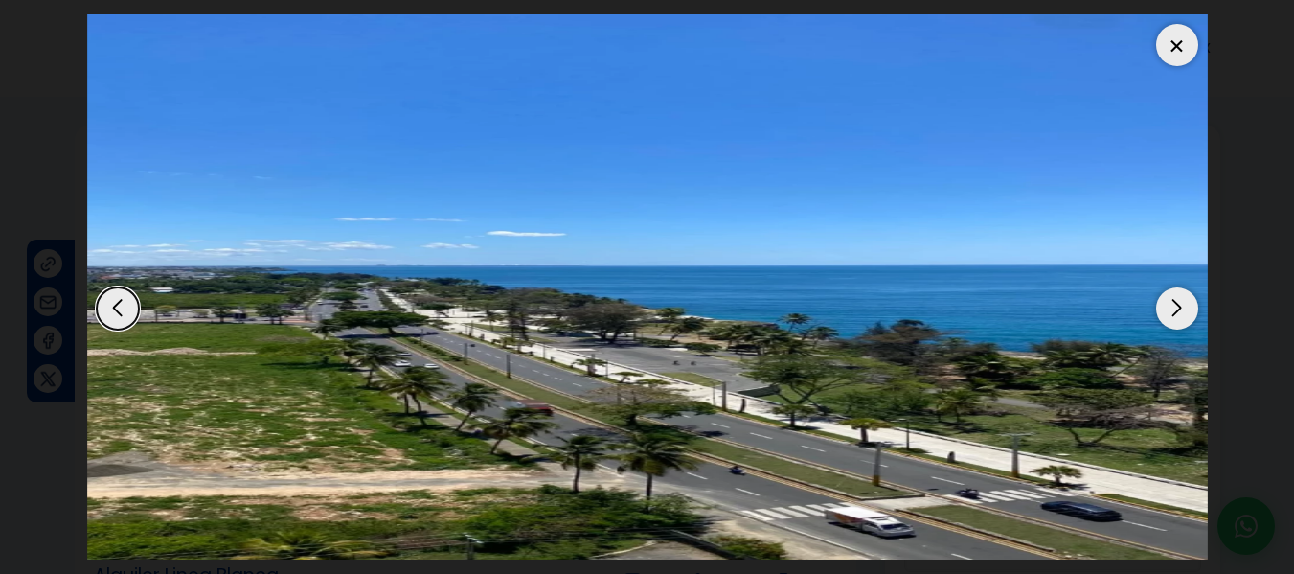
click at [1170, 47] on div at bounding box center [1177, 45] width 42 height 42
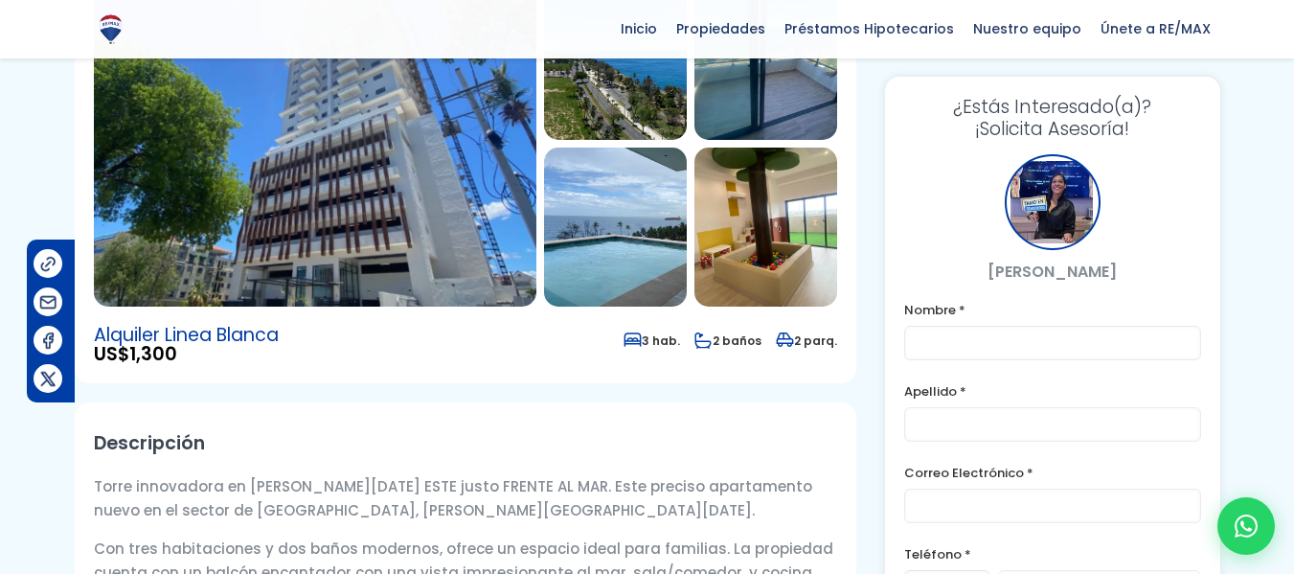
scroll to position [287, 0]
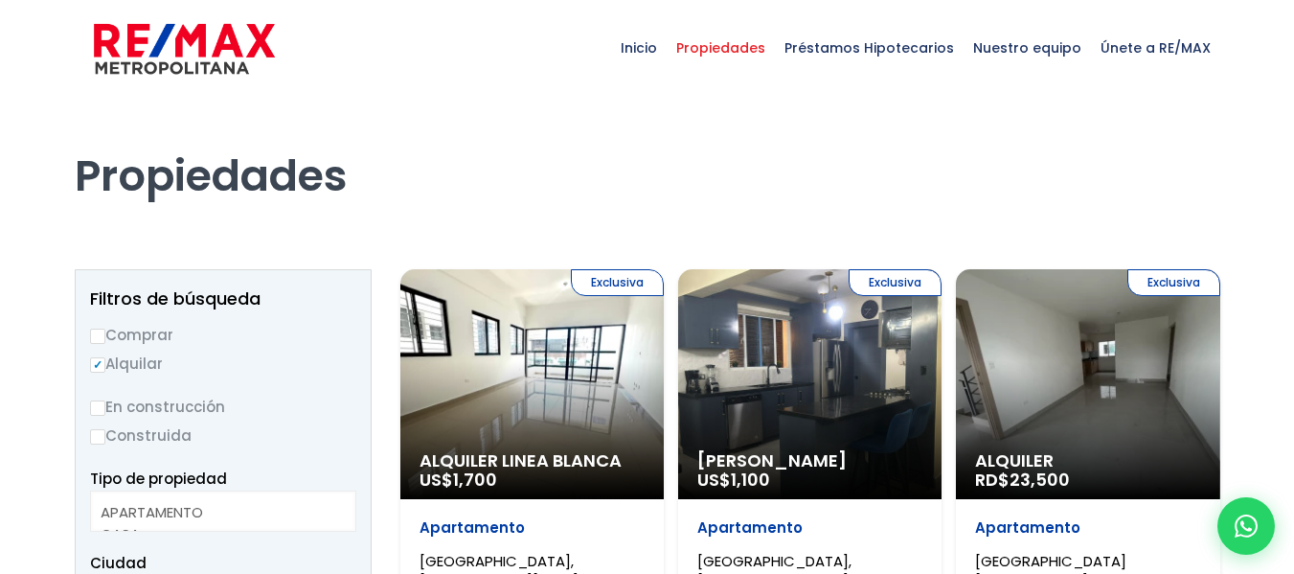
select select
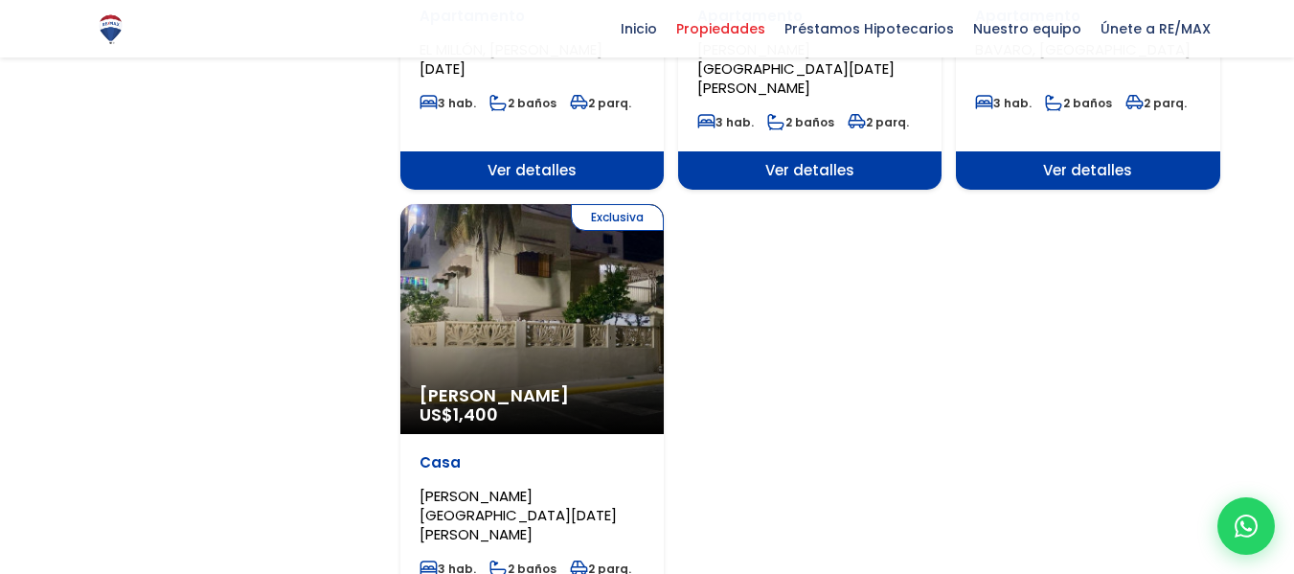
scroll to position [2300, 0]
